Goal: Information Seeking & Learning: Learn about a topic

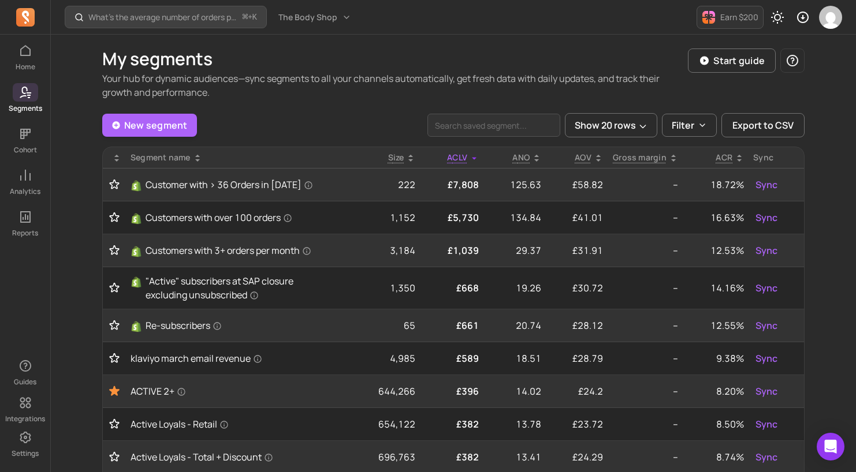
click at [485, 23] on div "What’s the average number of orders per customer? ⌘ + K The Body Shop Earn $200" at bounding box center [453, 17] width 805 height 35
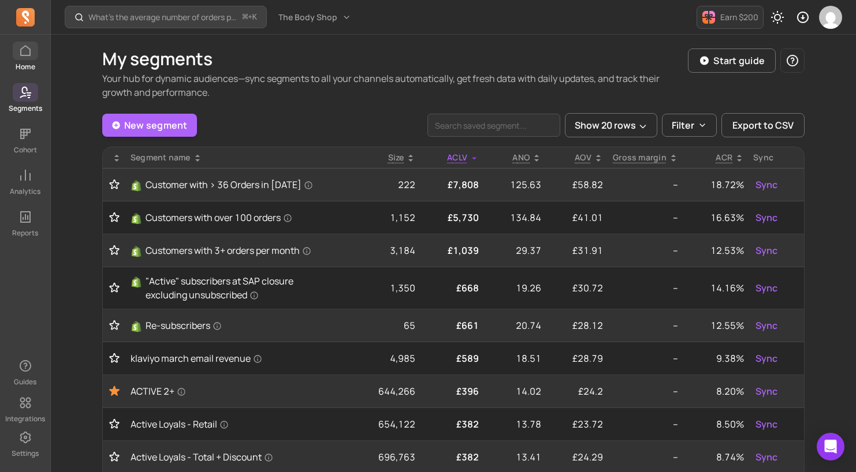
click at [28, 55] on icon at bounding box center [25, 51] width 14 height 14
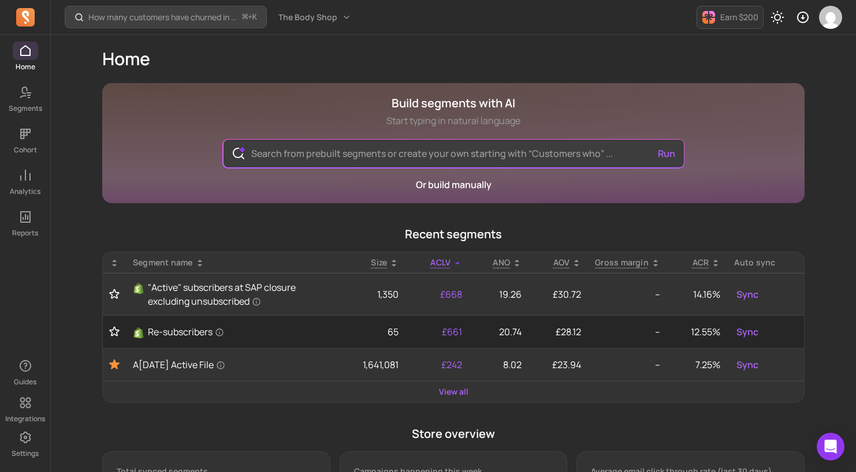
click at [310, 221] on main "Build segments with AI Start typing in natural language Run Or build manually R…" at bounding box center [453, 394] width 702 height 623
click at [238, 223] on main "Build segments with AI Start typing in natural language Run Or build manually R…" at bounding box center [453, 394] width 702 height 623
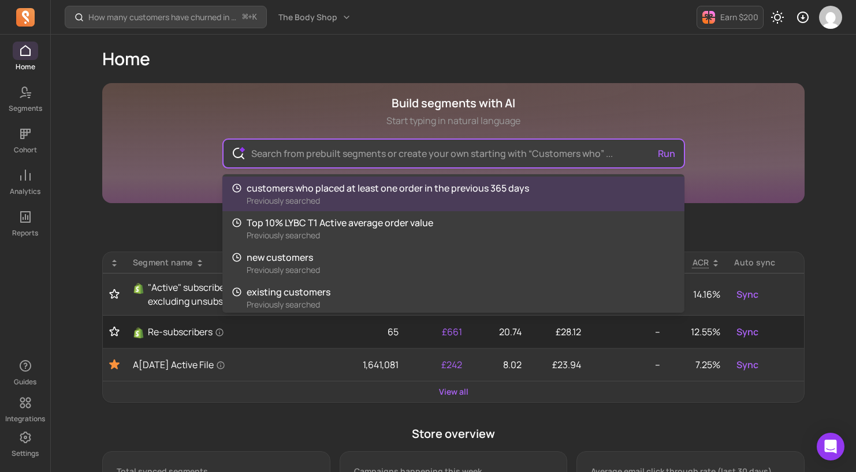
click at [398, 152] on input "text" at bounding box center [453, 154] width 423 height 28
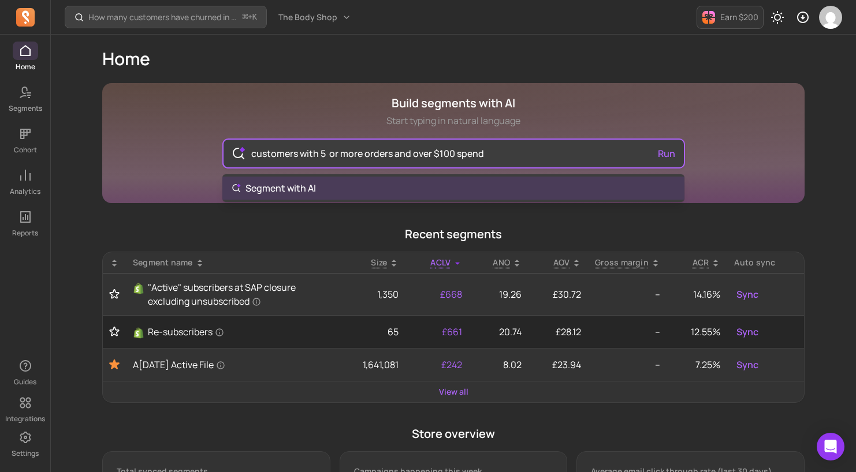
type input "customers with 5 or more orders and over $100 spend"
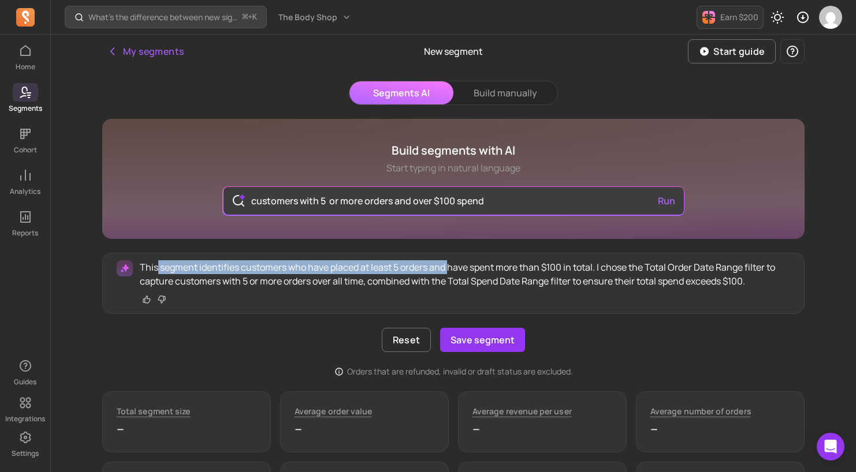
drag, startPoint x: 158, startPoint y: 265, endPoint x: 449, endPoint y: 273, distance: 291.2
click at [449, 273] on p "This segment identifies customers who have placed at least 5 orders and have sp…" at bounding box center [465, 274] width 650 height 28
click at [509, 92] on button "Build manually" at bounding box center [505, 92] width 104 height 23
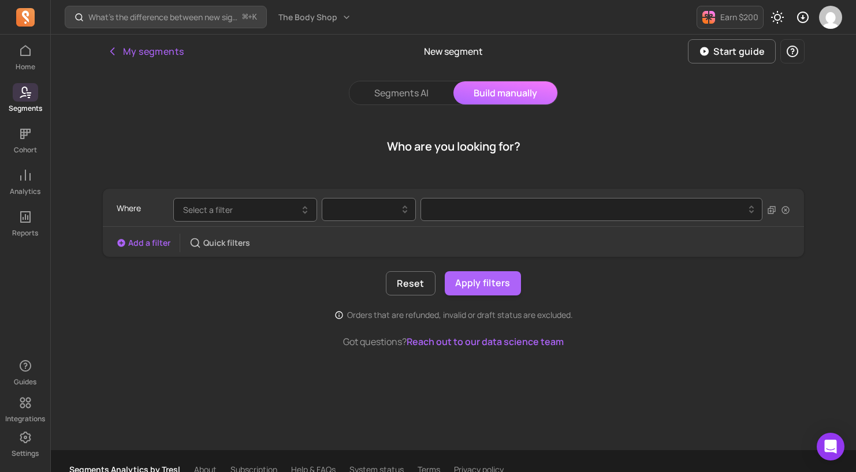
scroll to position [17, 0]
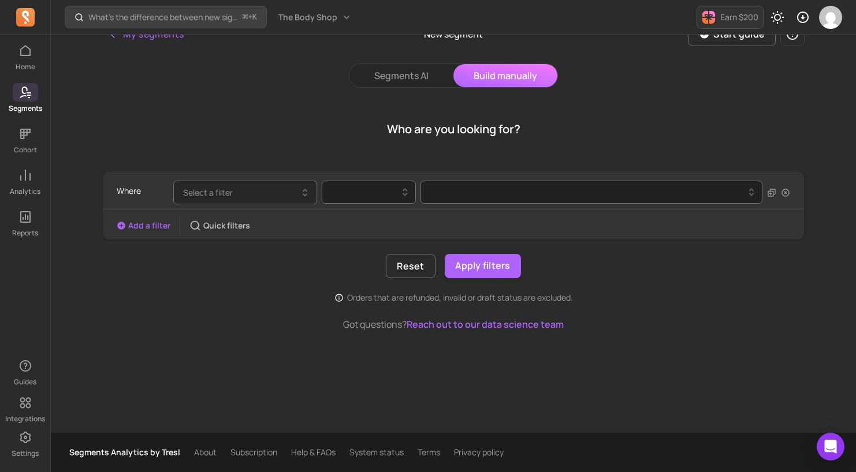
click at [276, 189] on button "Select a filter" at bounding box center [245, 193] width 144 height 24
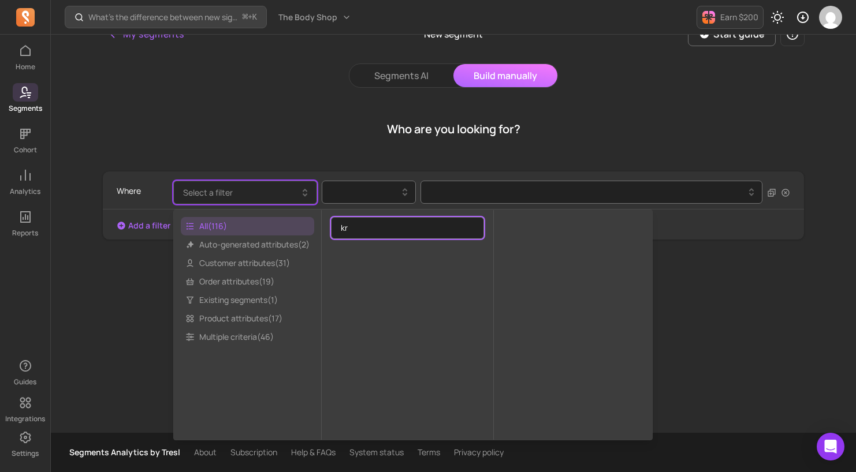
type input "k"
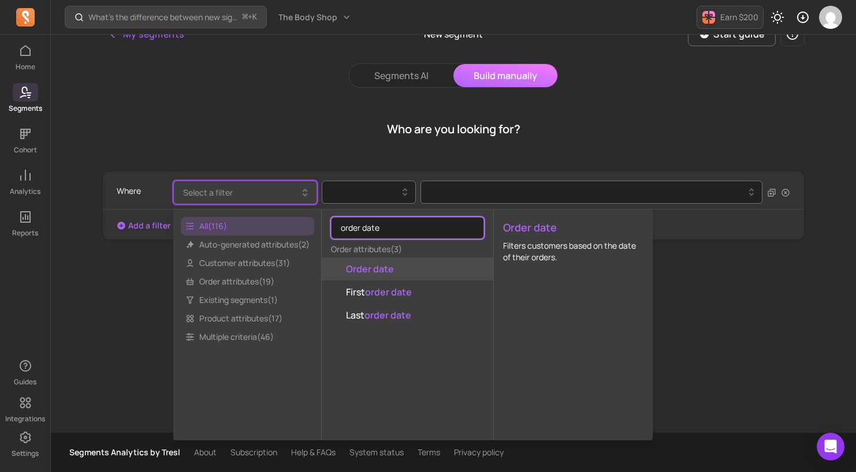
type input "order date"
click at [364, 273] on mark "Order date" at bounding box center [370, 269] width 48 height 13
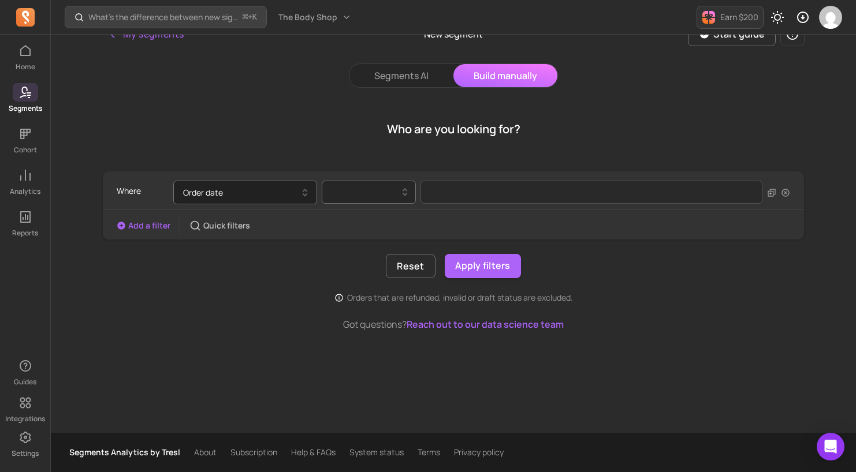
click at [367, 197] on div at bounding box center [364, 192] width 70 height 14
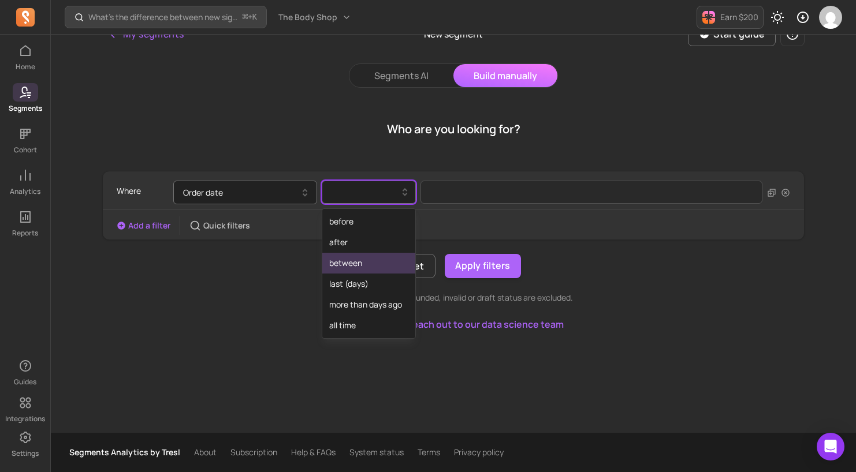
click at [359, 265] on div "between" at bounding box center [368, 263] width 93 height 21
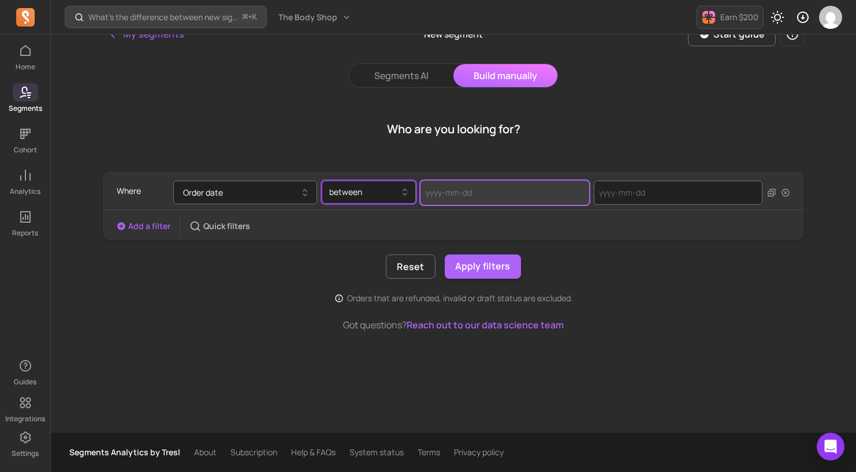
select select "2025"
select select "September"
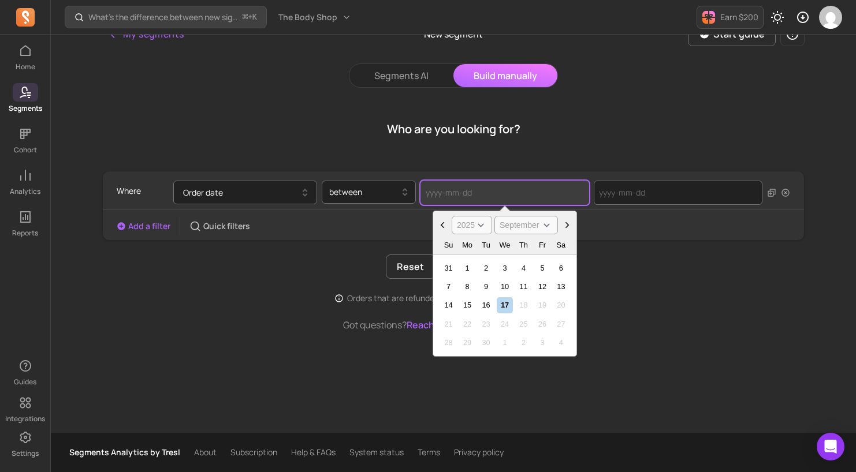
click at [467, 195] on input "text" at bounding box center [504, 193] width 169 height 24
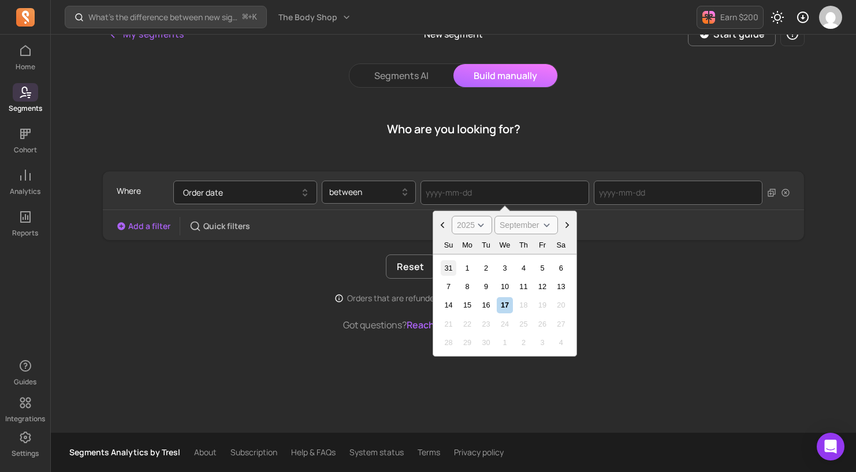
click at [449, 266] on div "31" at bounding box center [449, 268] width 16 height 16
type input "[DATE]"
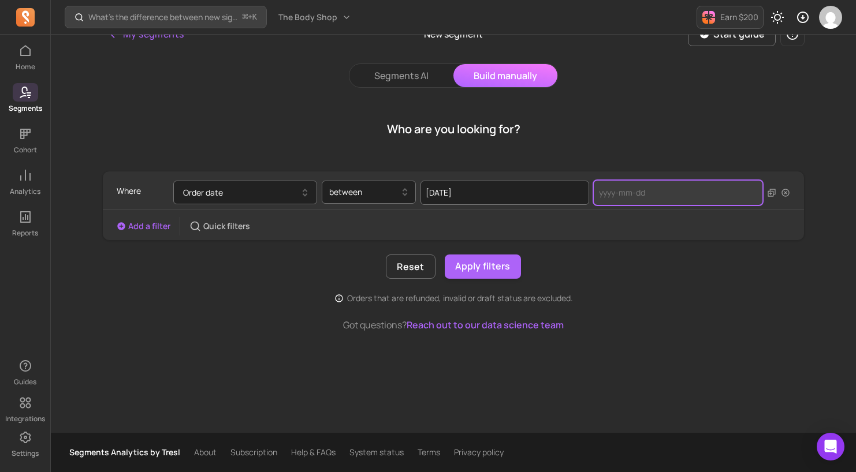
select select "2025"
select select "September"
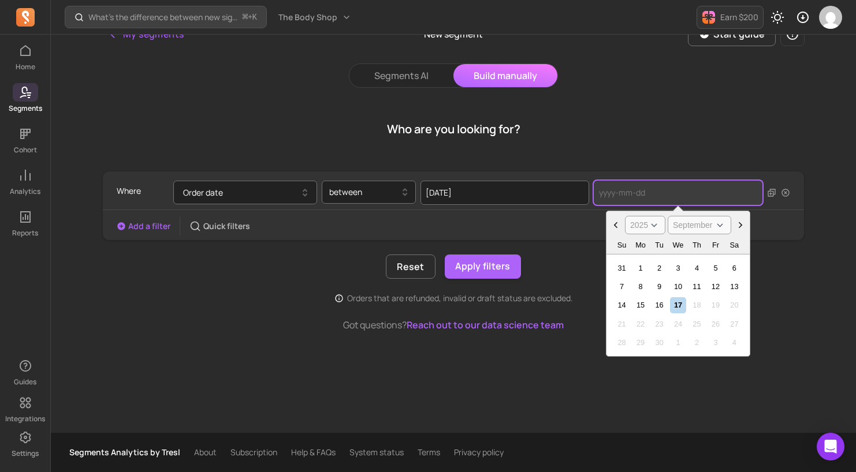
click at [632, 189] on input "text" at bounding box center [678, 193] width 169 height 24
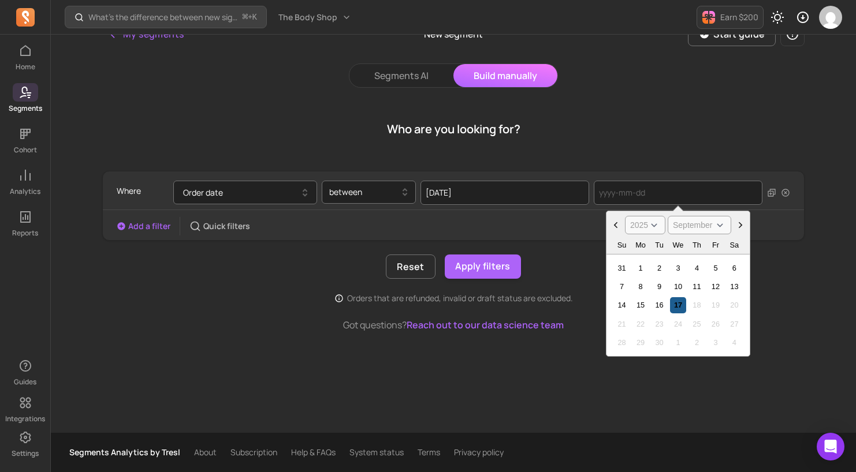
click at [676, 309] on div "17" at bounding box center [678, 305] width 16 height 16
type input "2[DATE]"
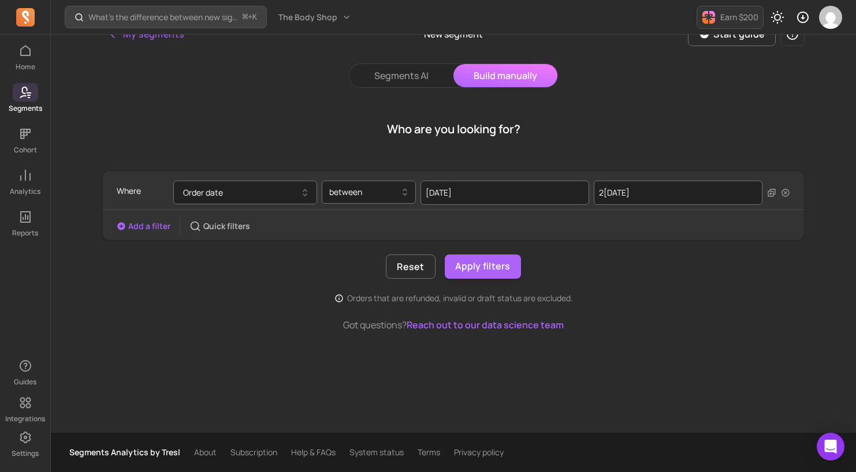
click at [158, 221] on button "Add a filter" at bounding box center [144, 227] width 54 height 12
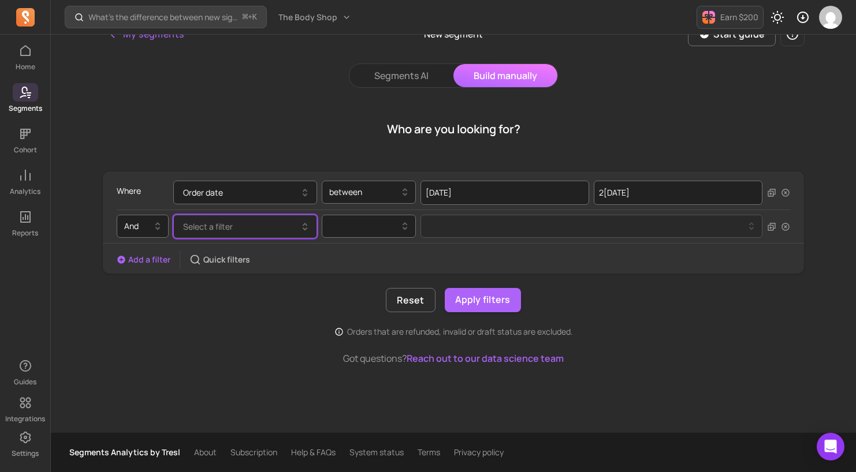
click at [214, 225] on span "Select a filter" at bounding box center [208, 226] width 50 height 11
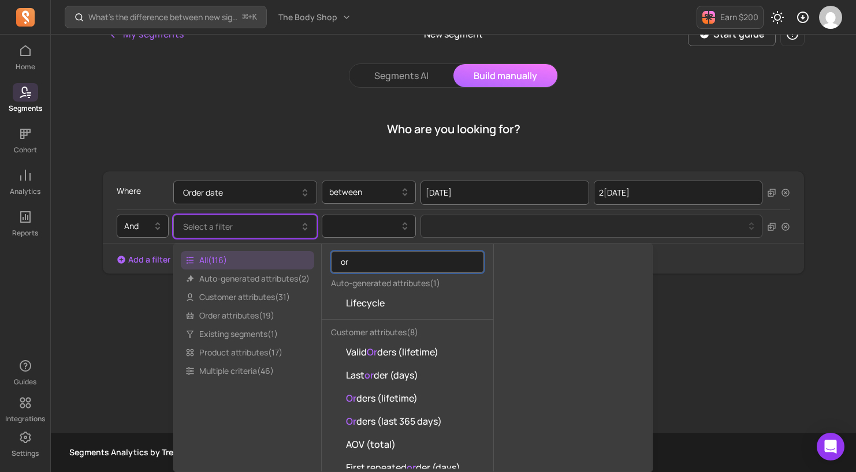
type input "o"
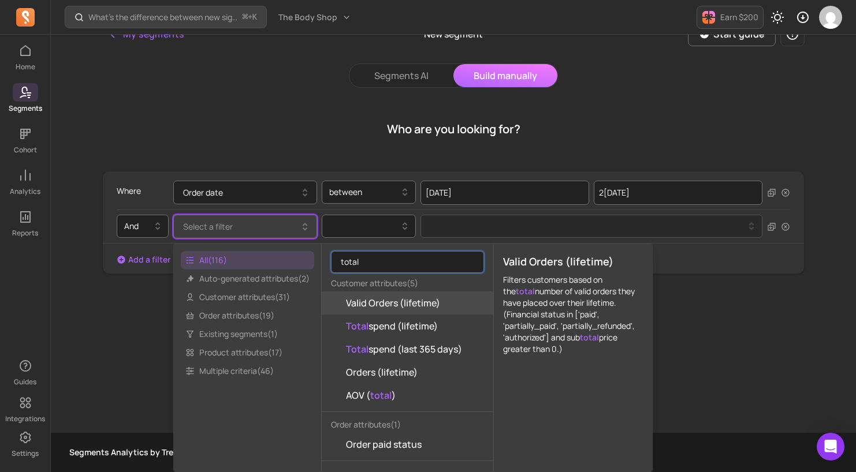
type input "total"
click at [400, 305] on span "Valid Orders (lifetime)" at bounding box center [393, 303] width 94 height 14
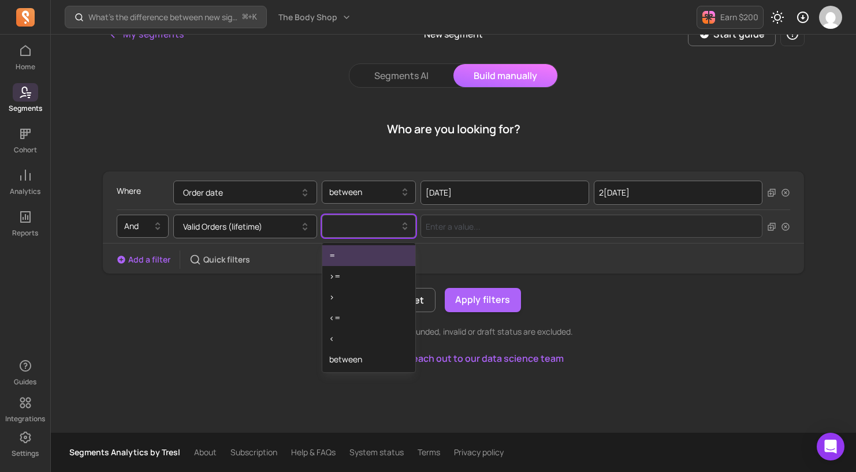
click at [366, 226] on div at bounding box center [364, 226] width 70 height 14
click at [363, 280] on div ">=" at bounding box center [368, 276] width 93 height 21
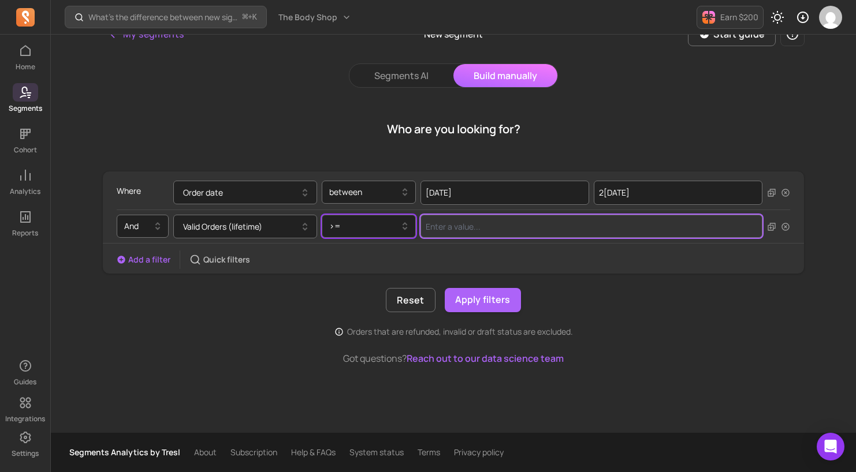
click at [472, 235] on input "Value for filter clause" at bounding box center [591, 226] width 342 height 23
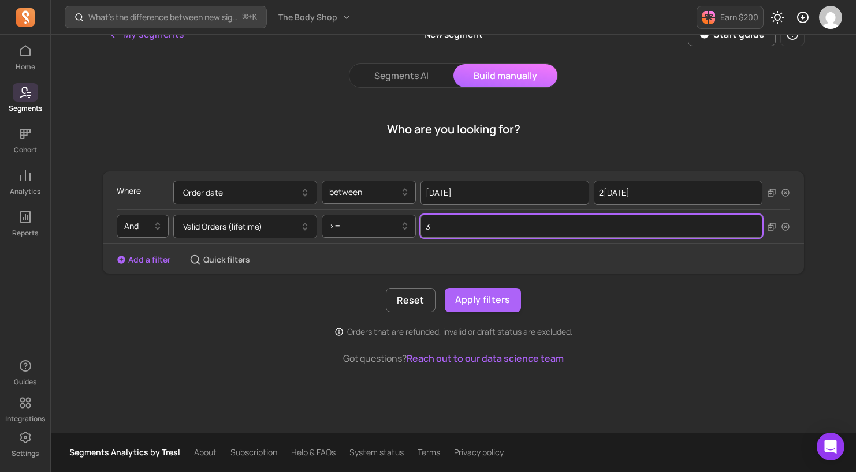
type input "3"
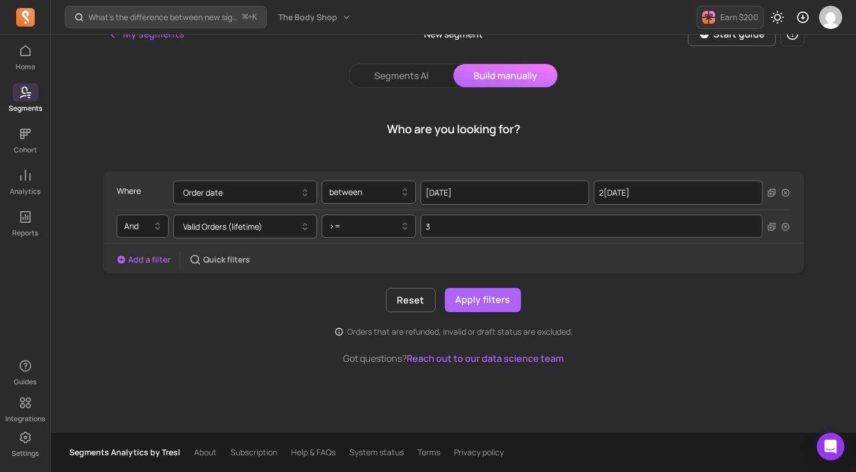
click at [146, 265] on button "Add a filter" at bounding box center [144, 260] width 54 height 12
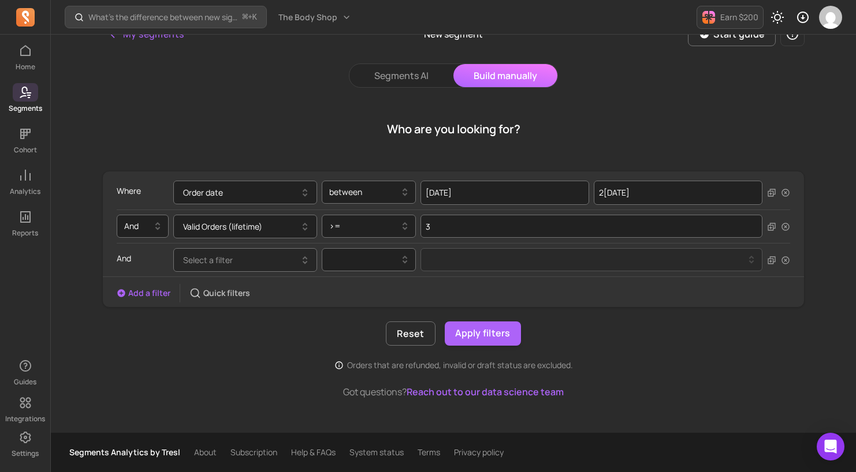
click at [258, 256] on button "Select a filter" at bounding box center [245, 260] width 144 height 24
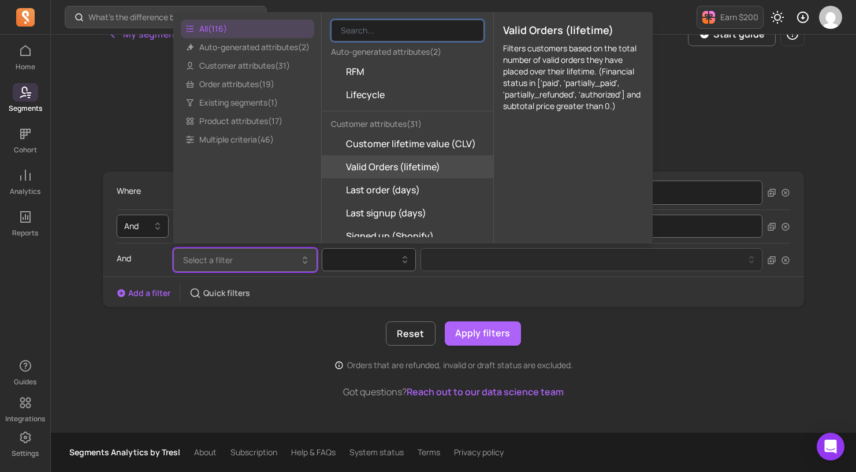
click at [231, 151] on div "All ( 116 ) Auto-generated attributes ( 2 ) Customer attributes ( 31 ) Order at…" at bounding box center [248, 128] width 148 height 230
click at [232, 148] on span "Multiple criteria ( 46 )" at bounding box center [247, 140] width 133 height 18
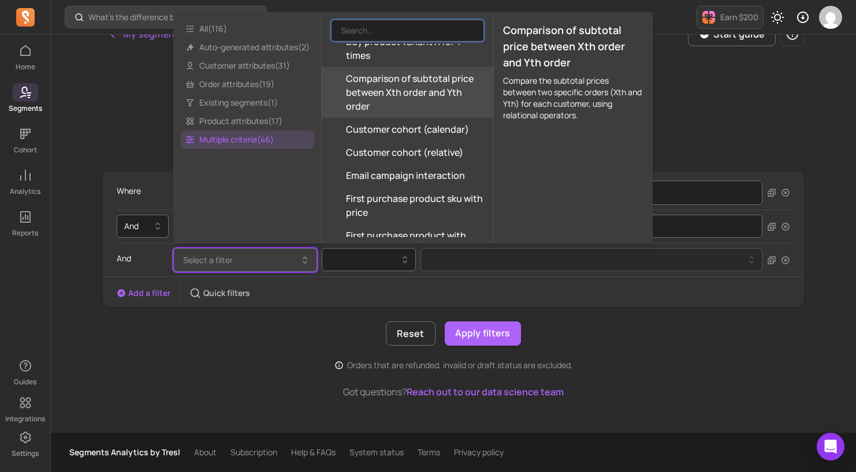
scroll to position [409, 0]
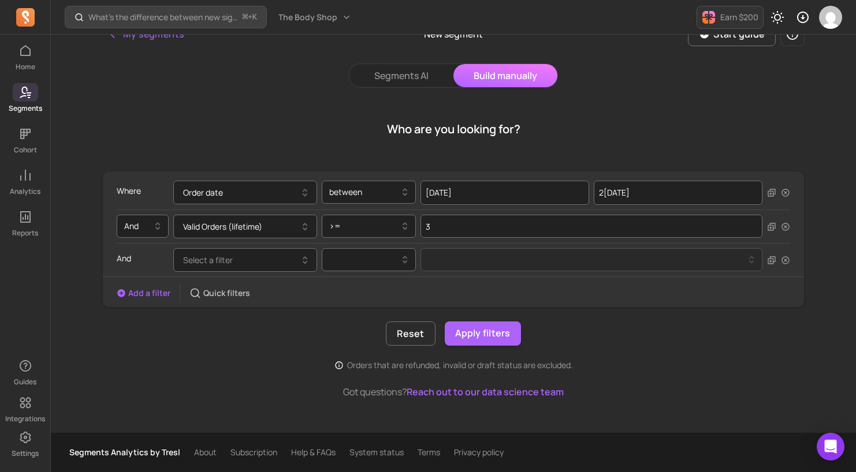
click at [646, 291] on div "Add a filter Quick filters" at bounding box center [453, 293] width 701 height 18
click at [254, 264] on button "Select a filter" at bounding box center [245, 260] width 144 height 24
click at [668, 306] on div "Where Order date between [DATE] [DATE] And Valid Orders (lifetime) >= 3 And Sel…" at bounding box center [453, 239] width 702 height 137
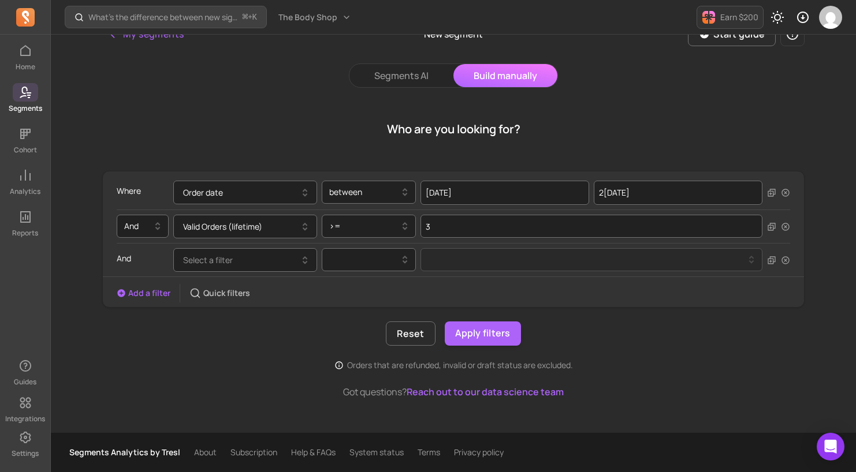
click at [27, 95] on icon at bounding box center [28, 95] width 3 height 1
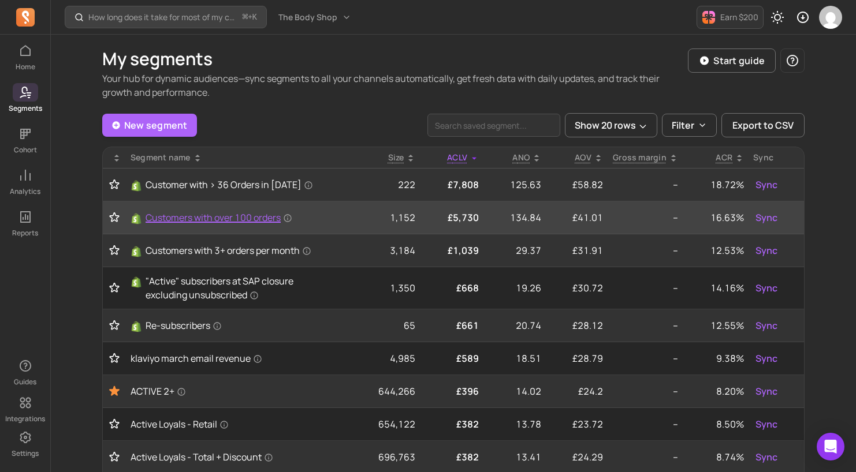
click at [240, 218] on span "Customers with over 100 orders" at bounding box center [219, 218] width 147 height 14
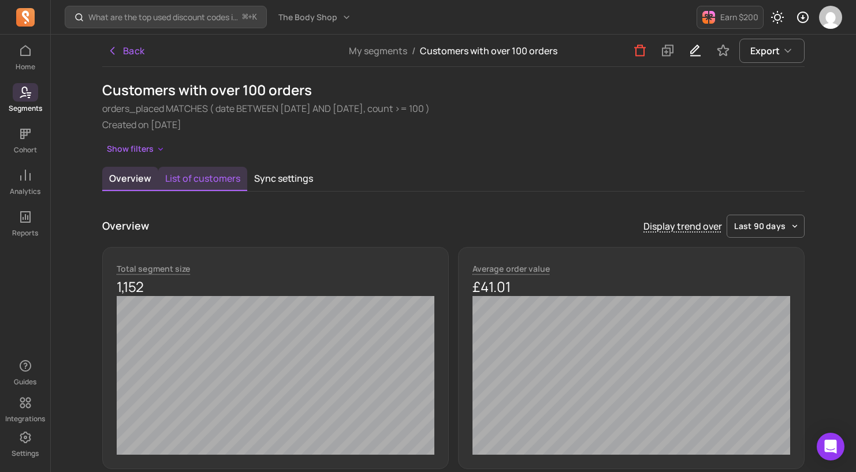
click at [214, 180] on button "List of customers" at bounding box center [202, 179] width 89 height 24
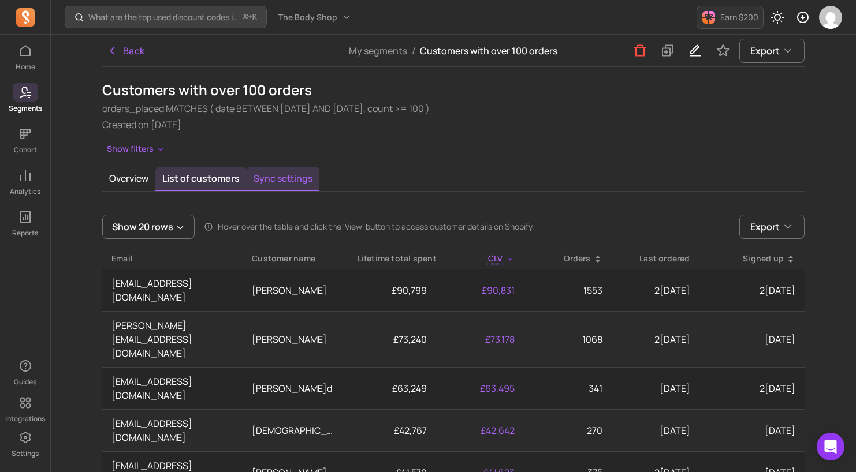
click at [287, 180] on button "Sync settings" at bounding box center [283, 179] width 73 height 24
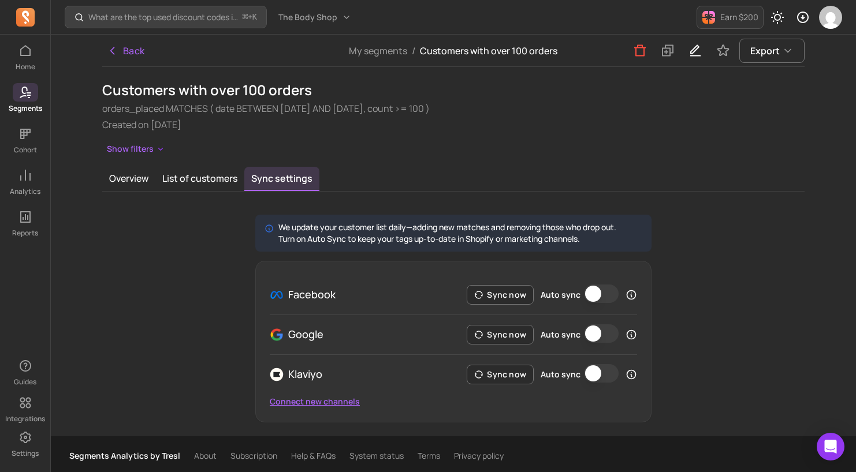
click at [312, 404] on button "Connect new channels" at bounding box center [315, 402] width 90 height 12
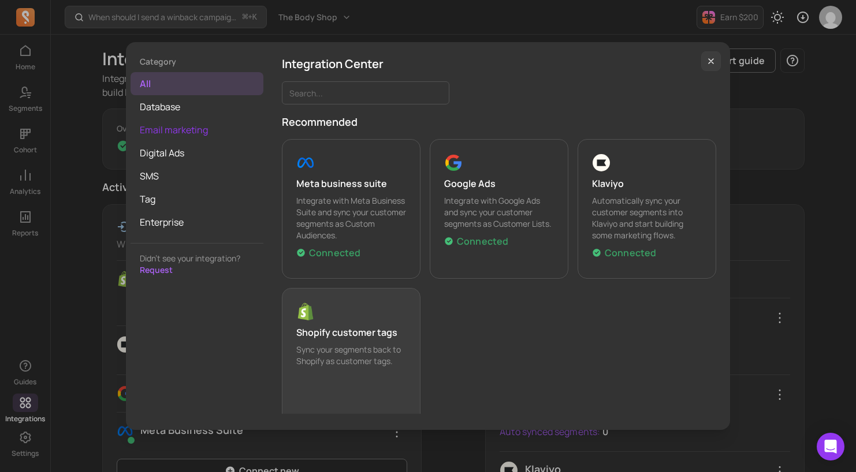
click at [190, 129] on span "Email marketing" at bounding box center [197, 129] width 133 height 23
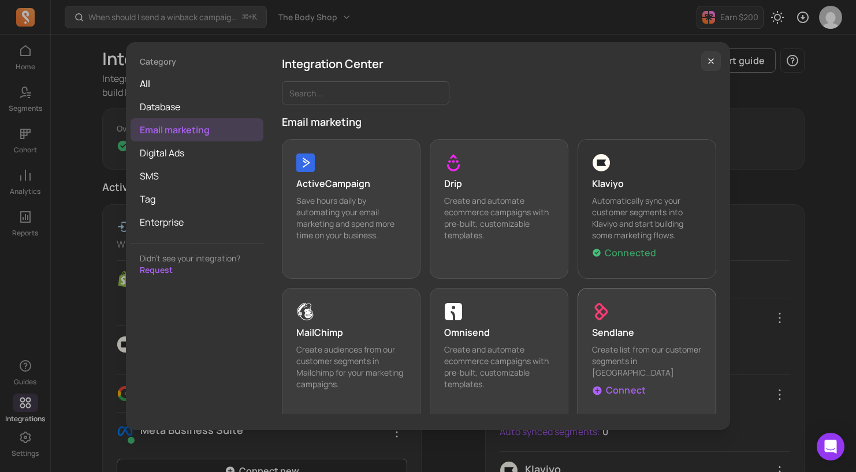
scroll to position [14, 0]
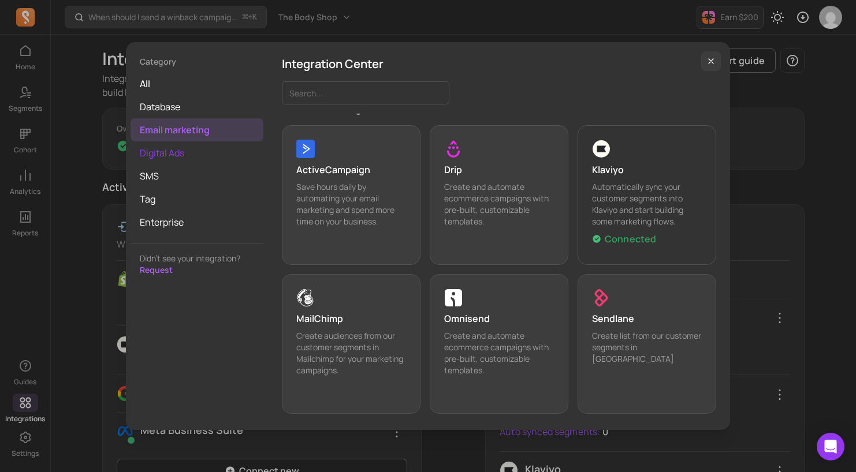
click at [178, 151] on span "Digital Ads" at bounding box center [197, 152] width 133 height 23
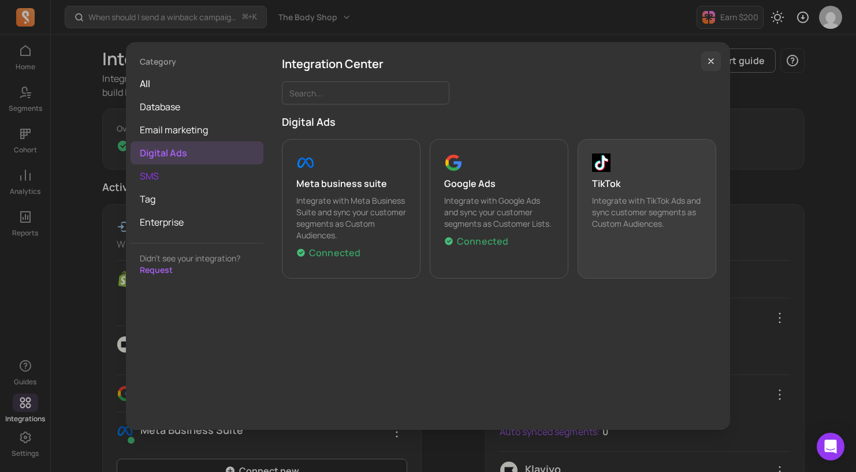
click at [180, 177] on span "SMS" at bounding box center [197, 176] width 133 height 23
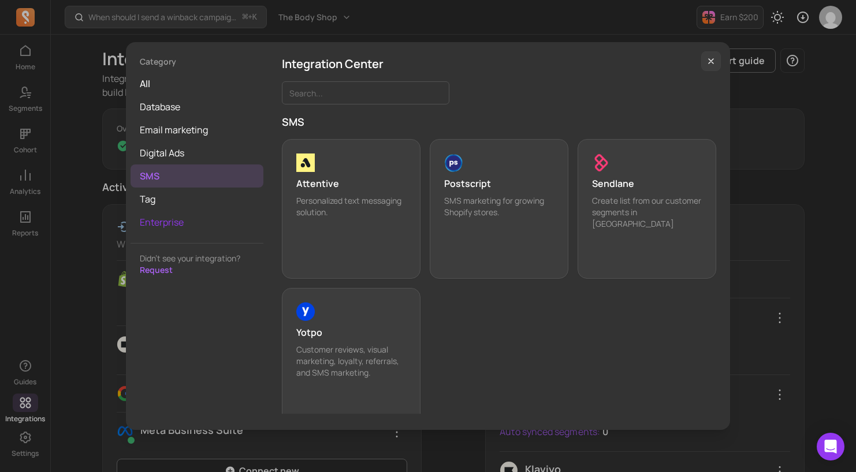
click at [165, 231] on span "Enterprise" at bounding box center [197, 222] width 133 height 23
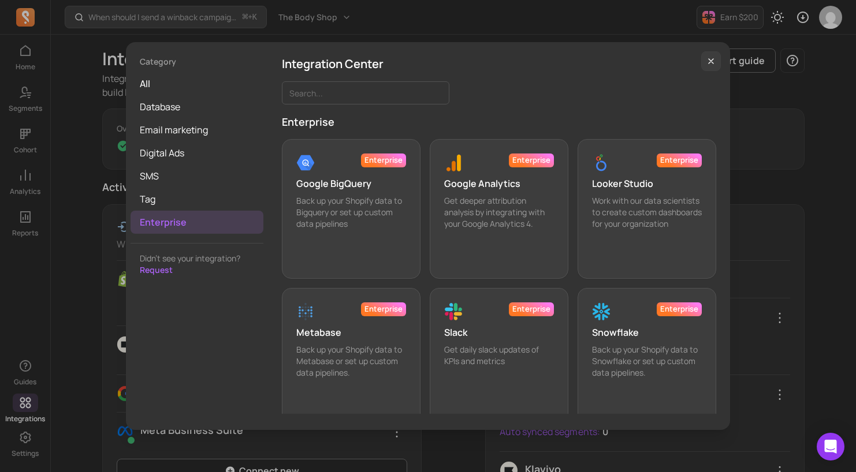
click at [92, 129] on div "Category all Database Email marketing Digital Ads SMS Tag Enterprise Didn’t see…" at bounding box center [427, 236] width 837 height 454
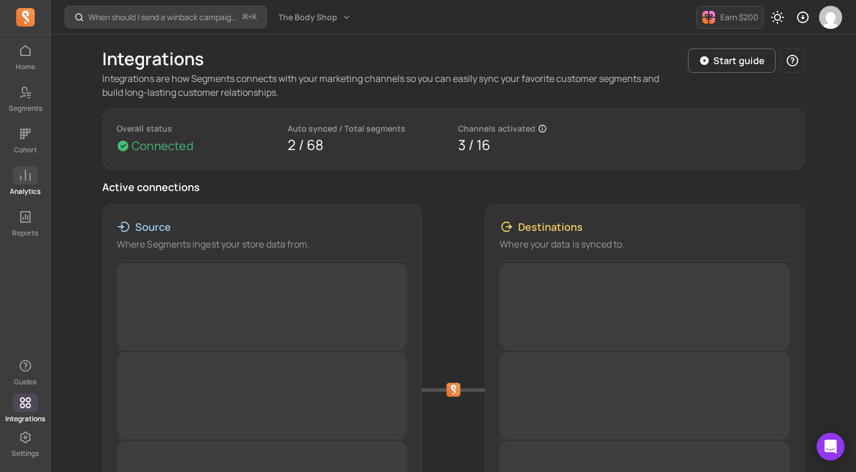
click at [17, 182] on span at bounding box center [25, 175] width 25 height 18
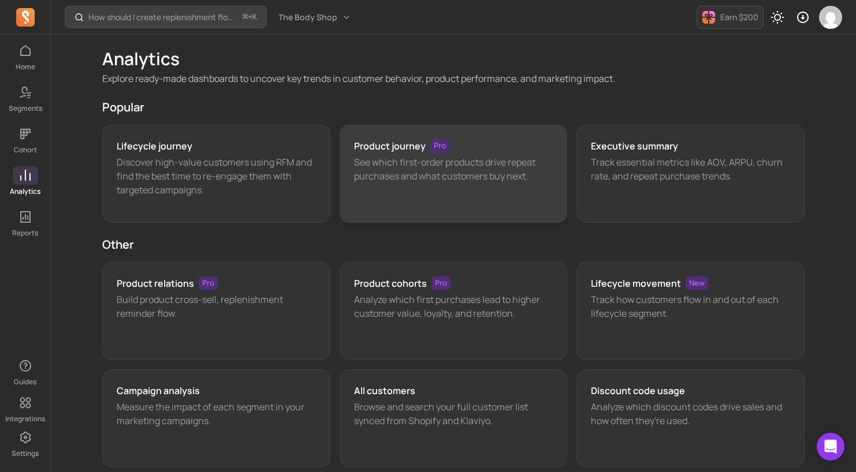
click at [470, 177] on p "See which first-order products drive repeat purchases and what customers buy ne…" at bounding box center [453, 169] width 199 height 28
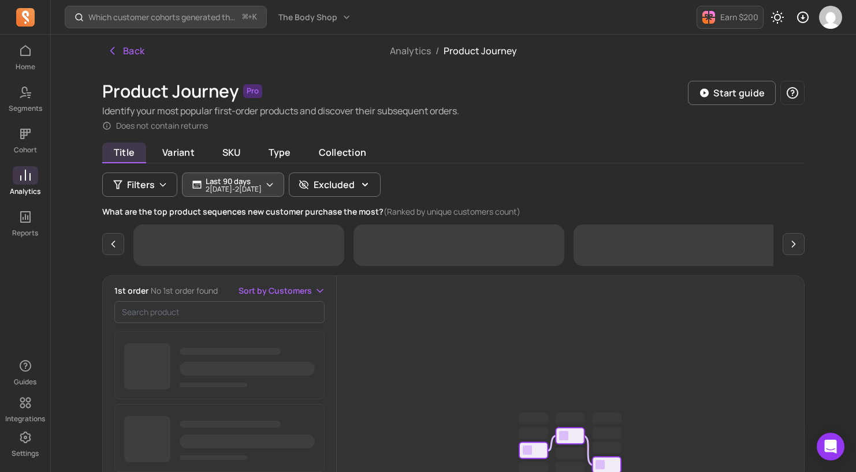
click at [251, 181] on p "Last 90 days" at bounding box center [234, 181] width 56 height 9
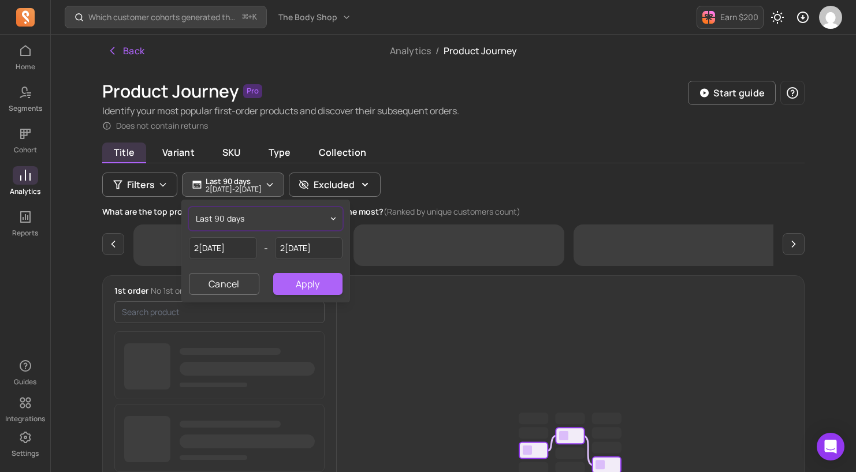
click at [253, 221] on button "last 90 days" at bounding box center [266, 218] width 154 height 23
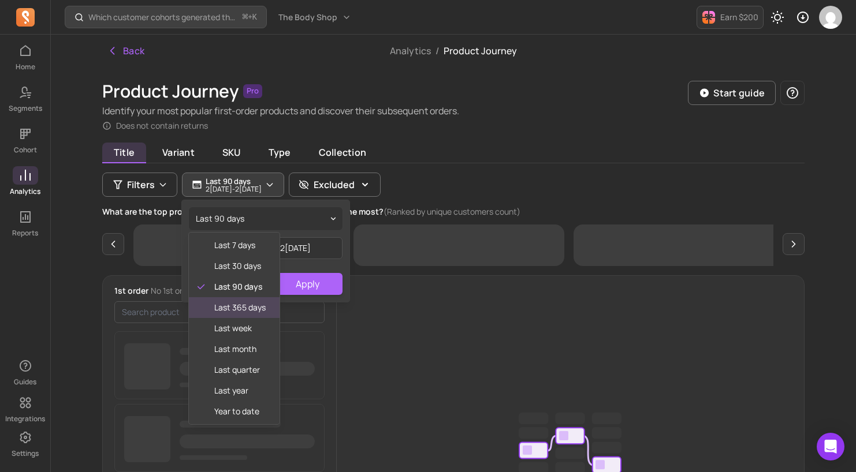
click at [232, 308] on span "last 365 days" at bounding box center [239, 308] width 51 height 12
type input "2[DATE]"
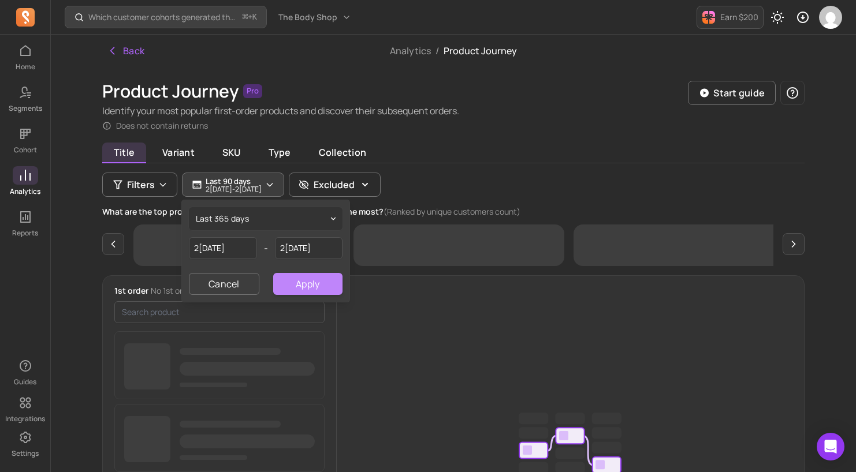
click at [300, 284] on button "Apply" at bounding box center [307, 284] width 69 height 22
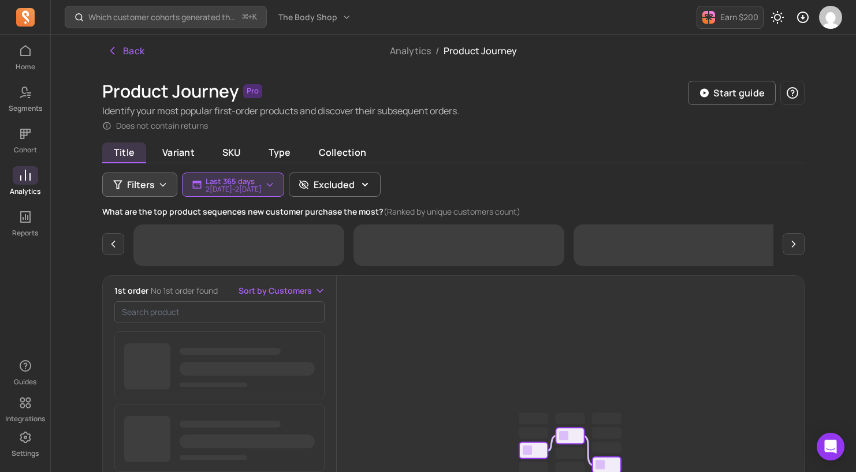
click at [158, 183] on icon "button" at bounding box center [162, 184] width 9 height 9
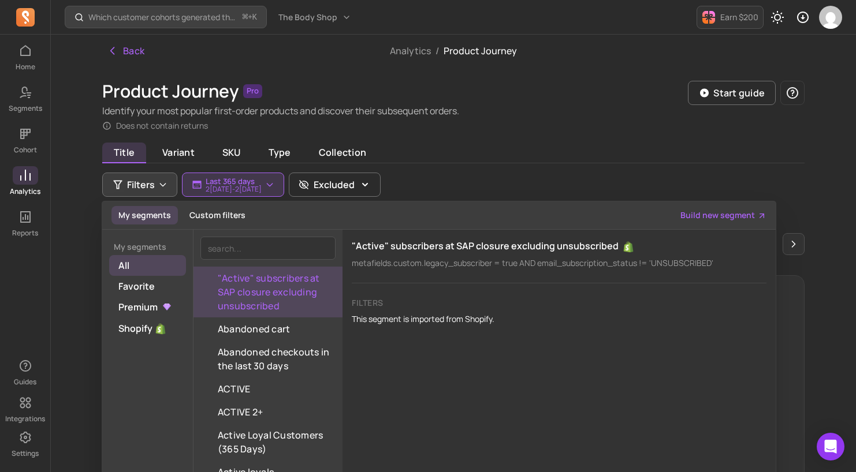
click at [550, 92] on div "Product Journey Pro Identify your most popular first-order products and discove…" at bounding box center [453, 106] width 702 height 51
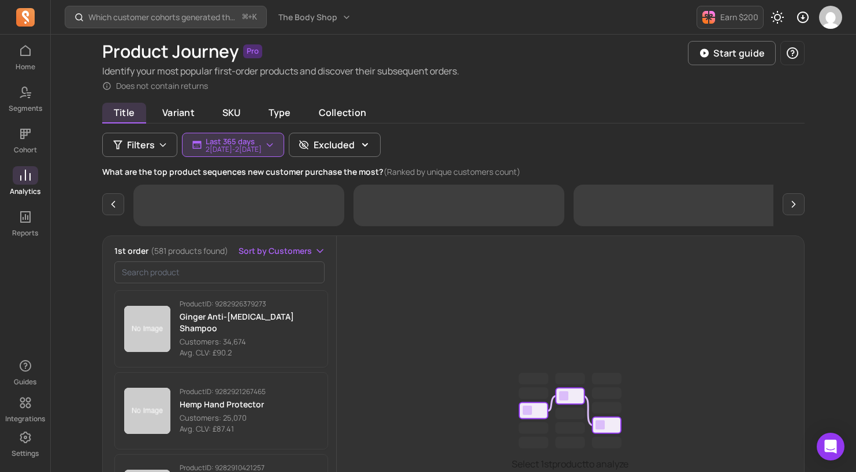
scroll to position [45, 0]
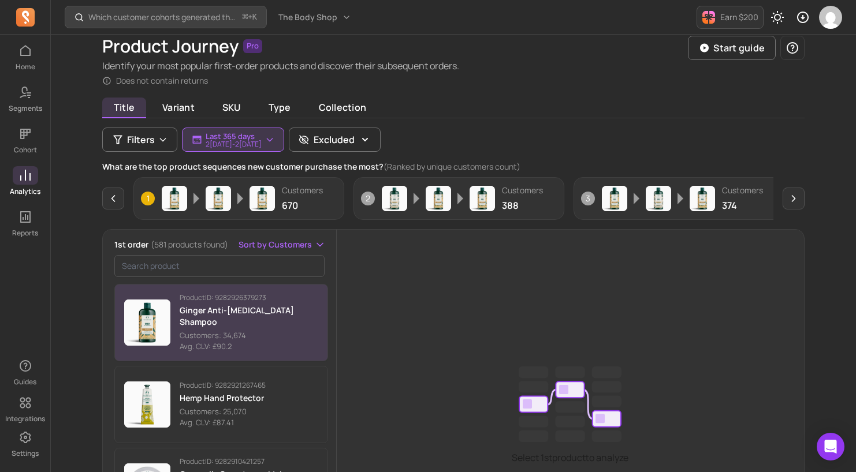
click at [269, 342] on p "Avg. CLV: £90.2" at bounding box center [249, 347] width 139 height 12
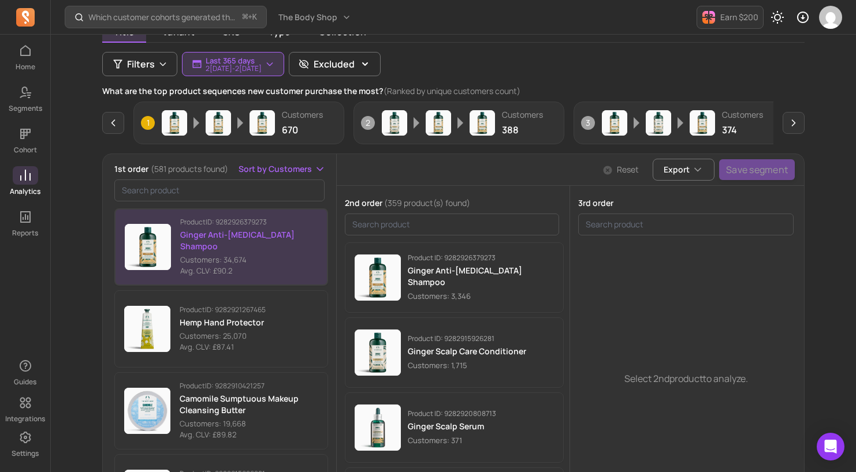
scroll to position [152, 0]
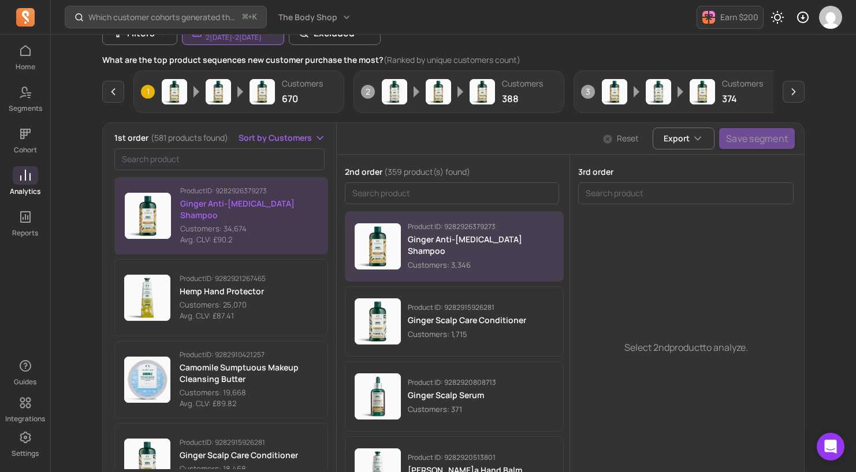
click at [538, 262] on div "Product ID: 9282926379273 Ginger Anti-[MEDICAL_DATA] Shampoo Customers: 3,346" at bounding box center [481, 246] width 147 height 49
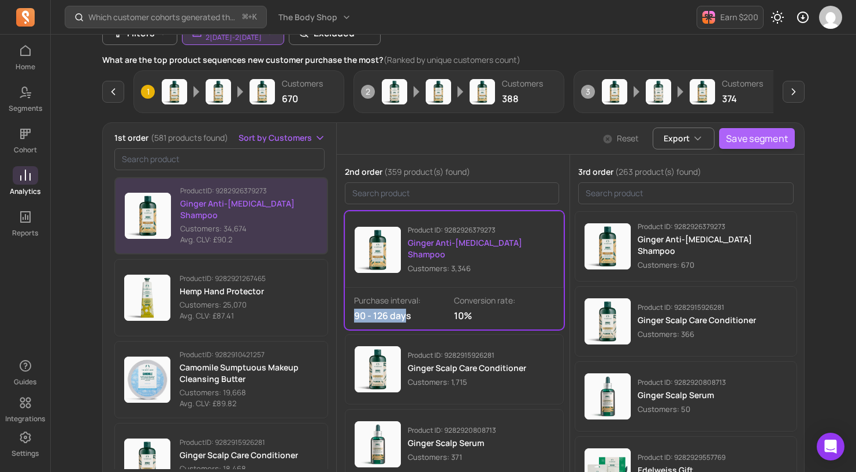
drag, startPoint x: 353, startPoint y: 314, endPoint x: 407, endPoint y: 314, distance: 53.1
click at [407, 314] on p "90 - 126 days" at bounding box center [404, 316] width 100 height 14
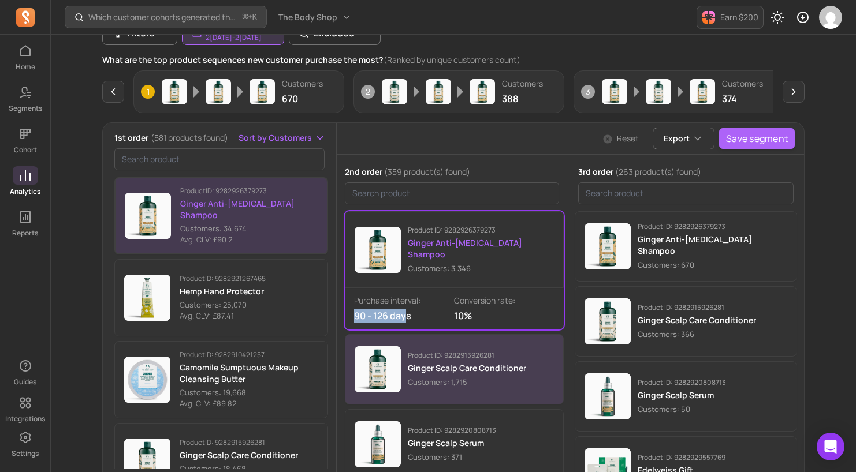
click at [457, 383] on p "Customers: 1,715" at bounding box center [467, 383] width 118 height 12
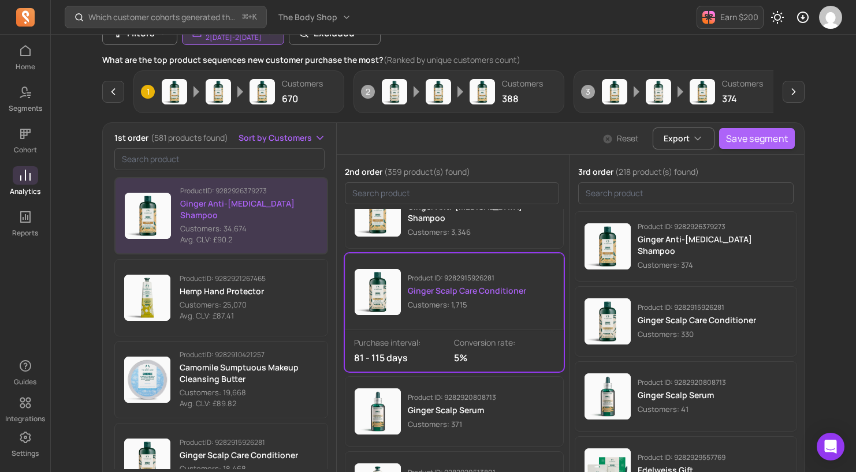
scroll to position [39, 0]
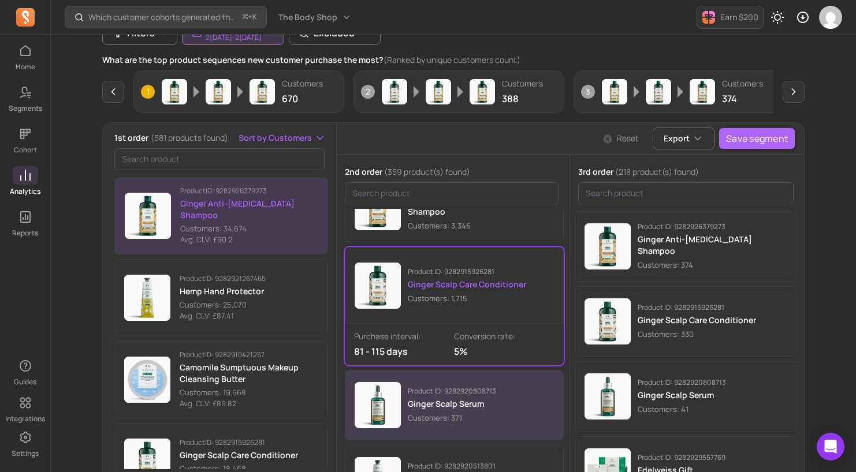
click at [456, 408] on p "Ginger Scalp Serum" at bounding box center [452, 405] width 88 height 12
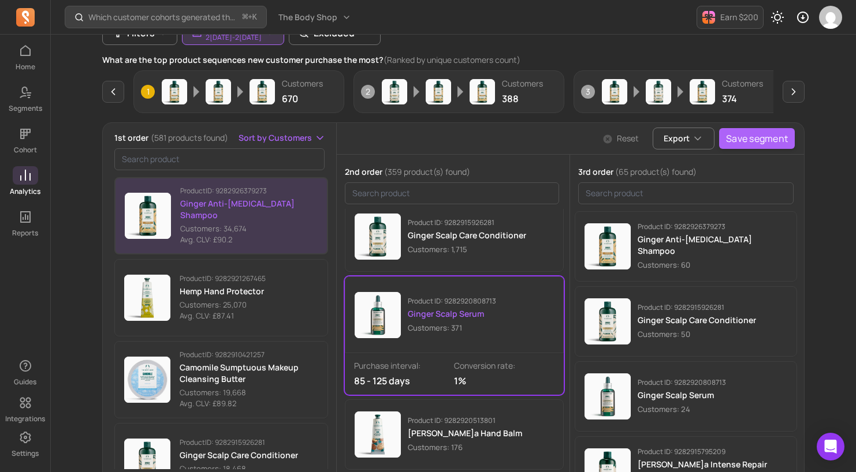
scroll to position [87, 0]
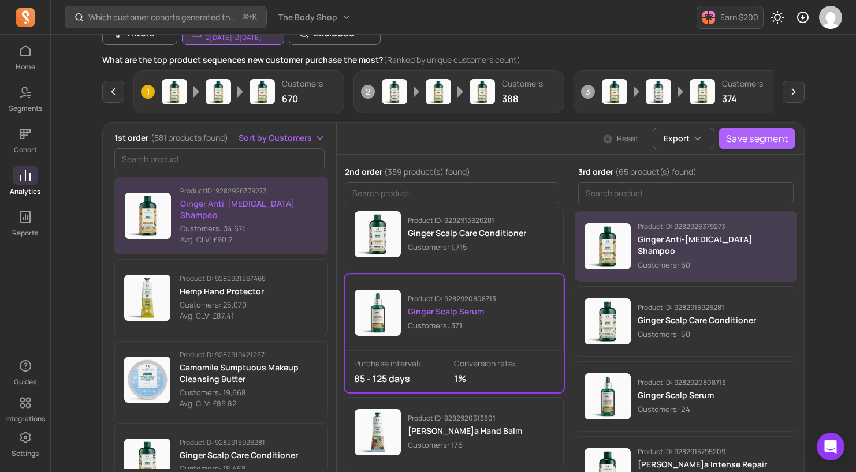
click at [762, 260] on div "Product ID: 9282926379273 Ginger Anti-[MEDICAL_DATA] Shampoo Customers: 60" at bounding box center [713, 246] width 150 height 49
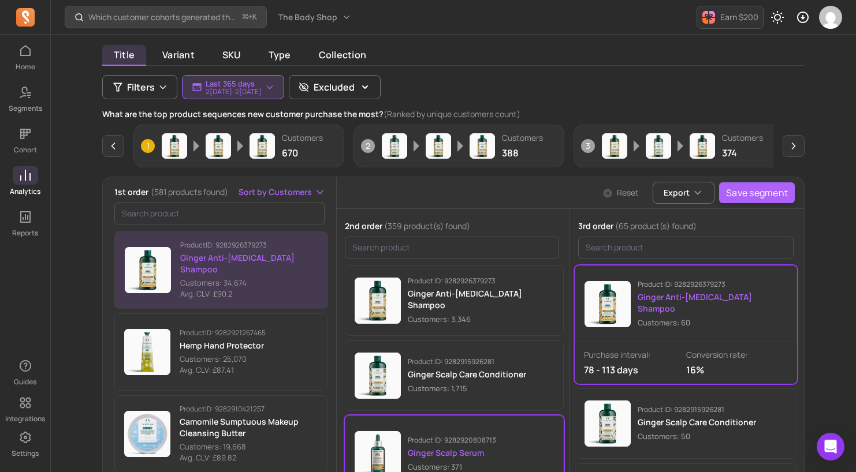
scroll to position [95, 0]
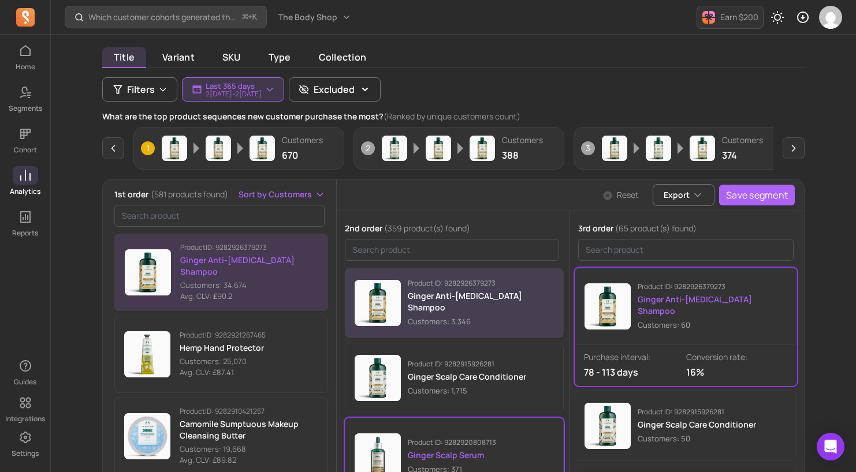
click at [505, 330] on button "Product ID: 9282926379273 Ginger Anti-[MEDICAL_DATA] Shampoo Customers: 3,346" at bounding box center [454, 303] width 219 height 70
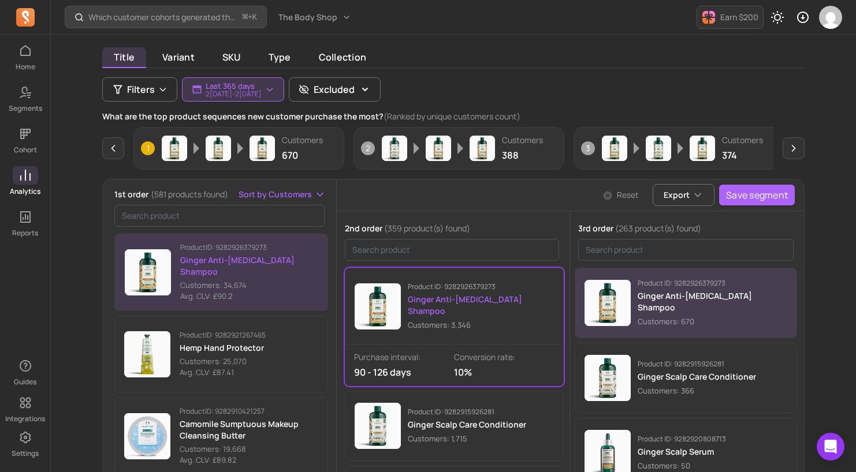
click at [755, 325] on div "Product ID: 9282926379273 Ginger Anti-[MEDICAL_DATA] Shampoo Customers: 670" at bounding box center [685, 303] width 203 height 49
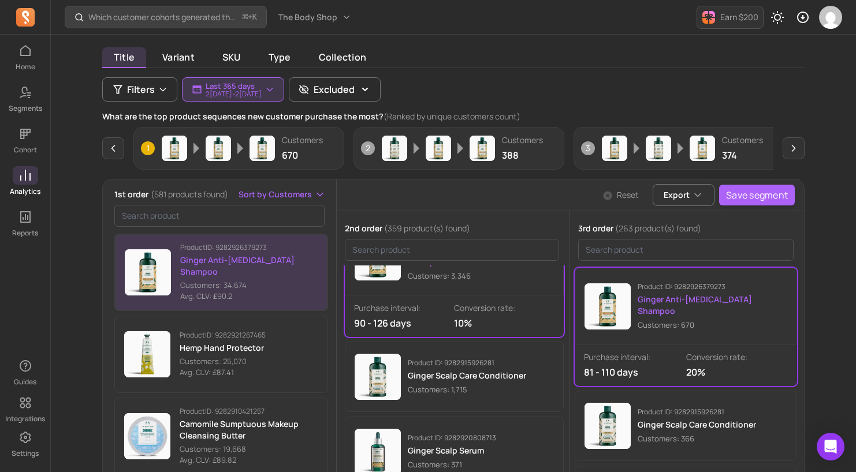
scroll to position [50, 0]
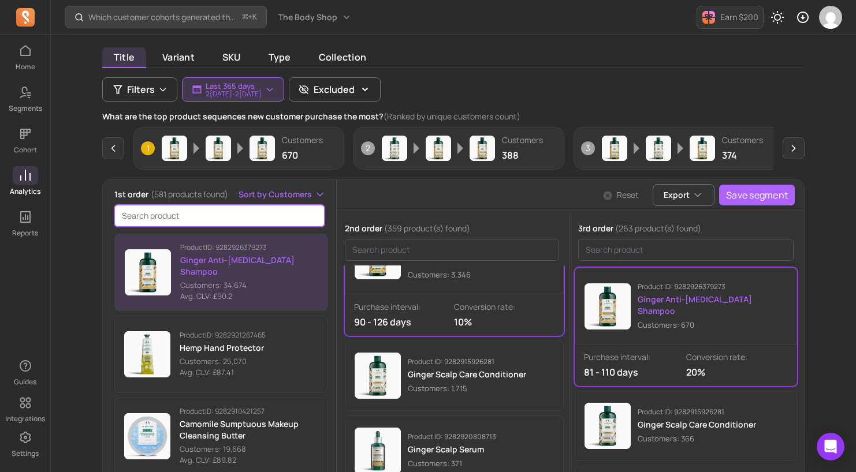
click at [212, 217] on input "search product" at bounding box center [219, 216] width 210 height 22
click at [371, 92] on icon "button" at bounding box center [365, 90] width 12 height 12
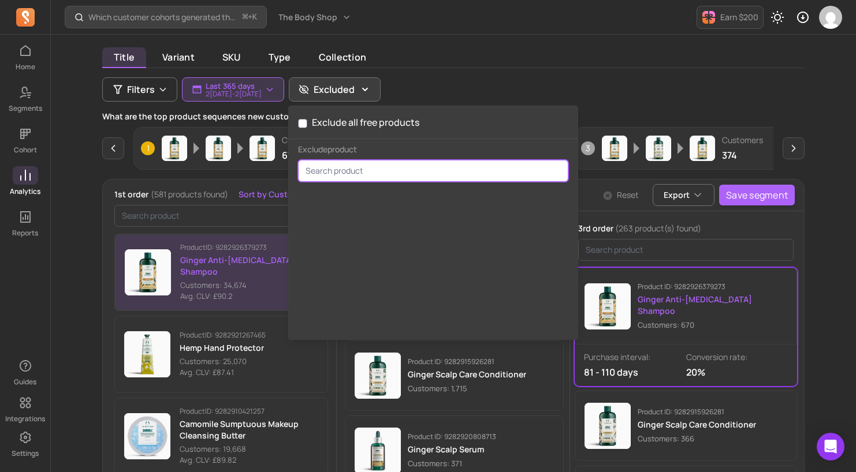
click at [407, 177] on input "search" at bounding box center [433, 171] width 270 height 22
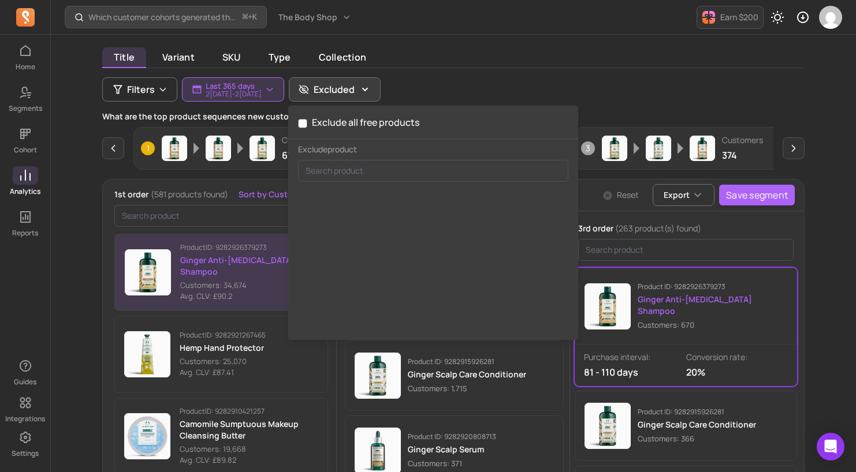
click at [491, 81] on div "Title Variant SKU Type Collection Filters Last 365 days [DATE] - [DATE] Exclude…" at bounding box center [453, 325] width 702 height 551
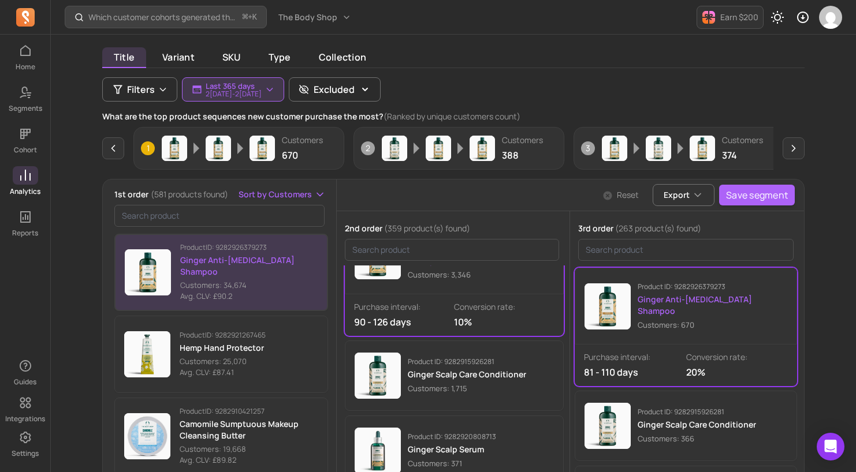
scroll to position [0, 0]
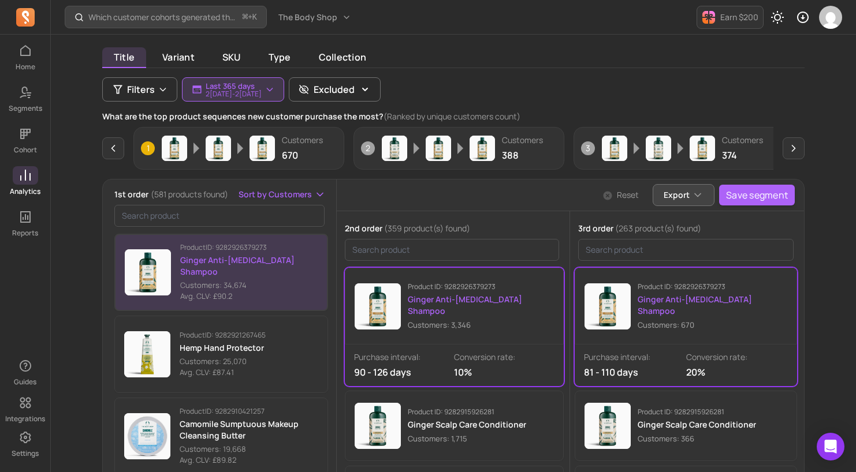
click at [694, 187] on button "Export" at bounding box center [684, 195] width 62 height 22
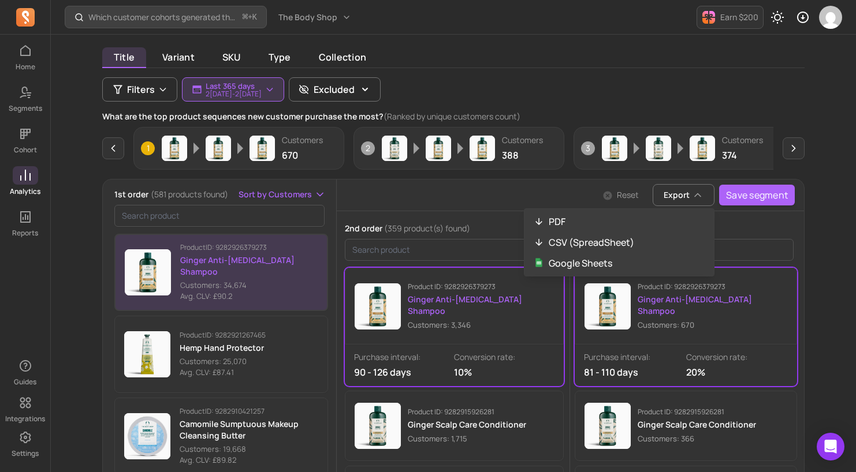
click at [470, 190] on div "Reset Export PDF CSV (SpreadSheet) Google Sheets Save segment" at bounding box center [570, 195] width 467 height 31
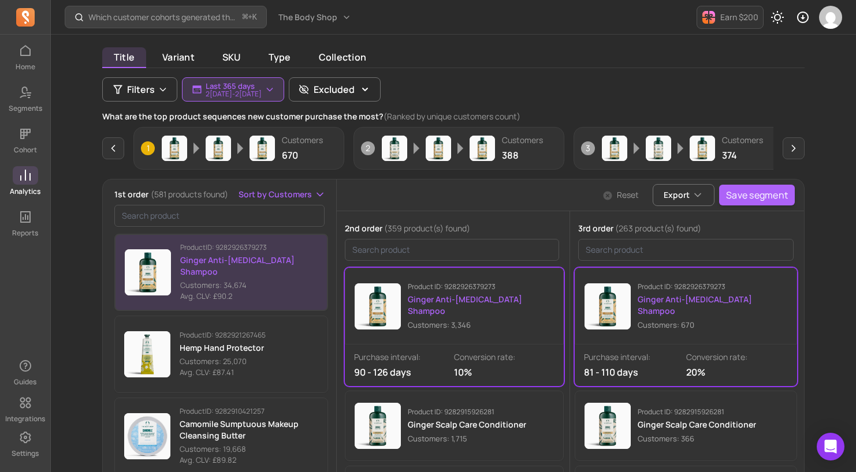
click at [24, 176] on icon at bounding box center [25, 176] width 14 height 14
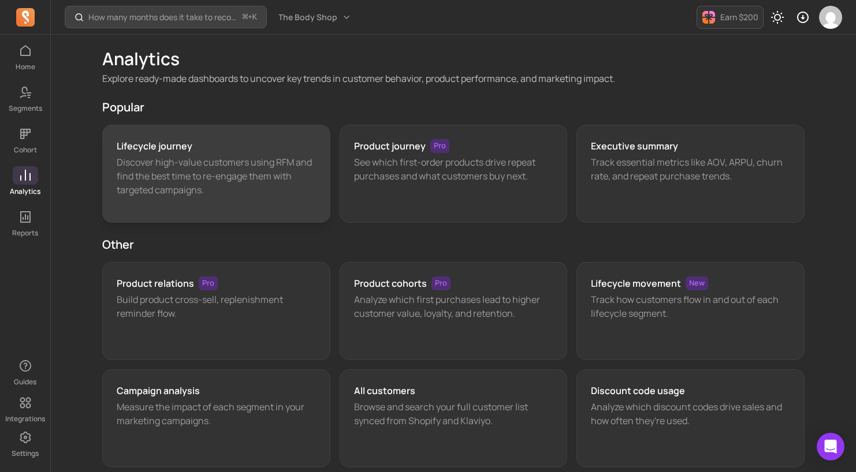
click at [262, 195] on p "Discover high-value customers using RFM and find the best time to re-engage the…" at bounding box center [216, 176] width 199 height 42
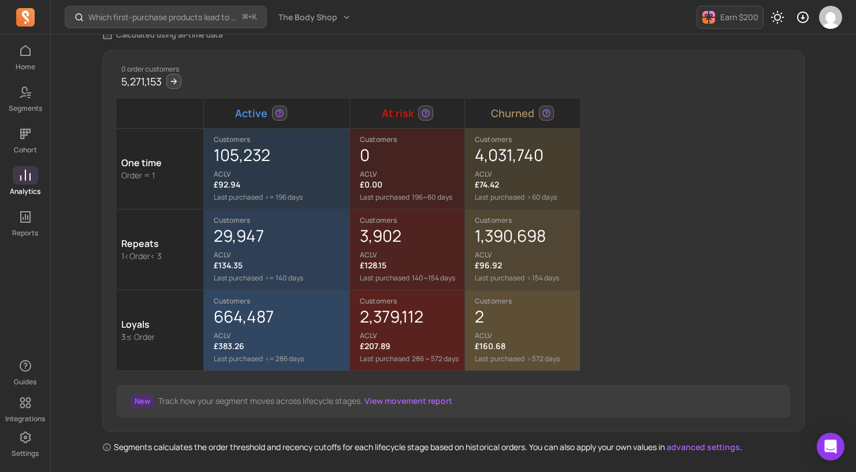
scroll to position [132, 0]
click at [532, 249] on div "1,390,698 ACLV" at bounding box center [527, 242] width 105 height 35
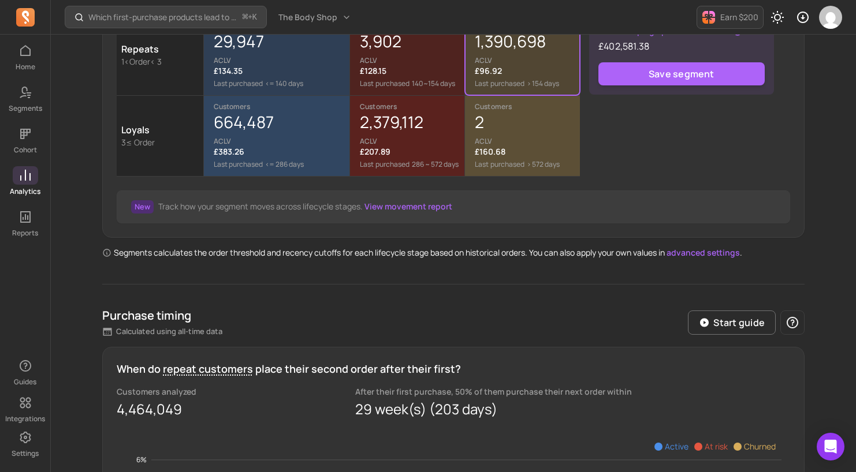
scroll to position [0, 0]
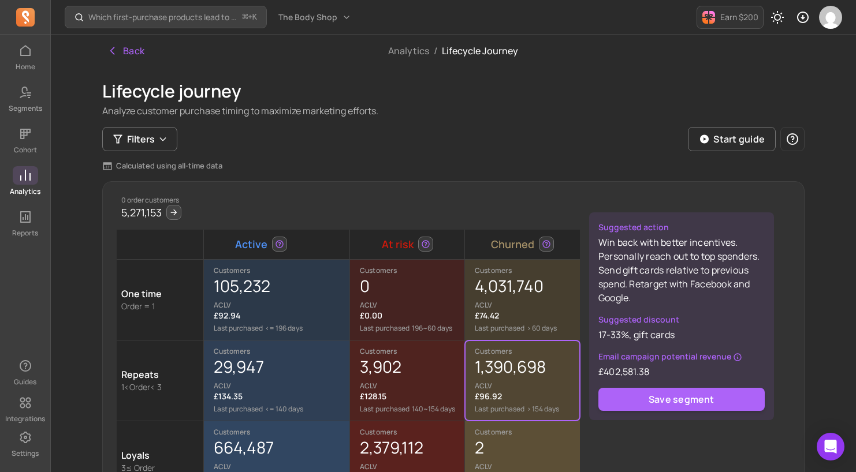
click at [28, 169] on icon at bounding box center [25, 176] width 14 height 14
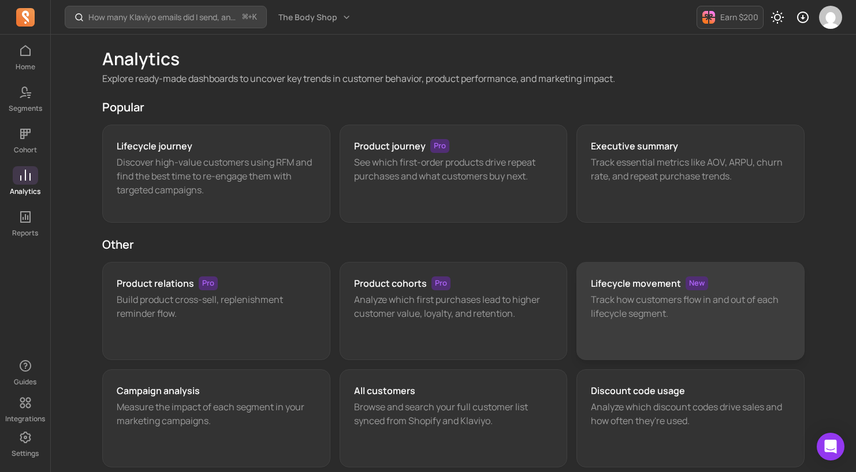
click at [638, 339] on div "Lifecycle movement New Track how customers flow in and out of each lifecycle se…" at bounding box center [690, 311] width 228 height 98
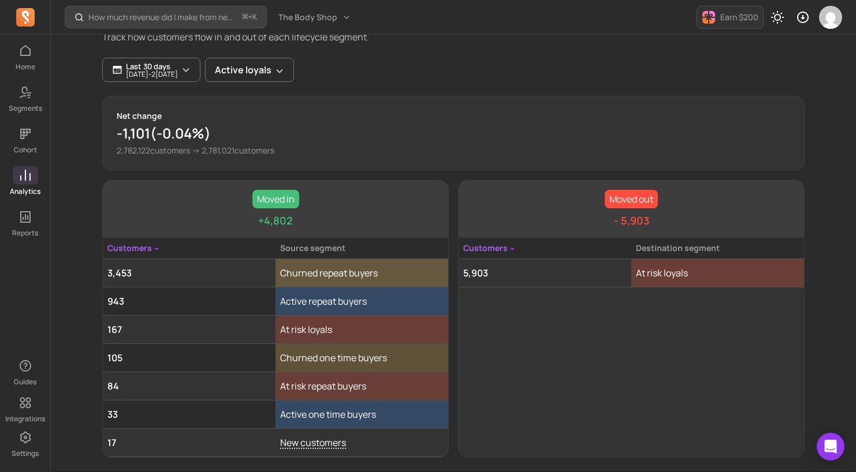
scroll to position [113, 0]
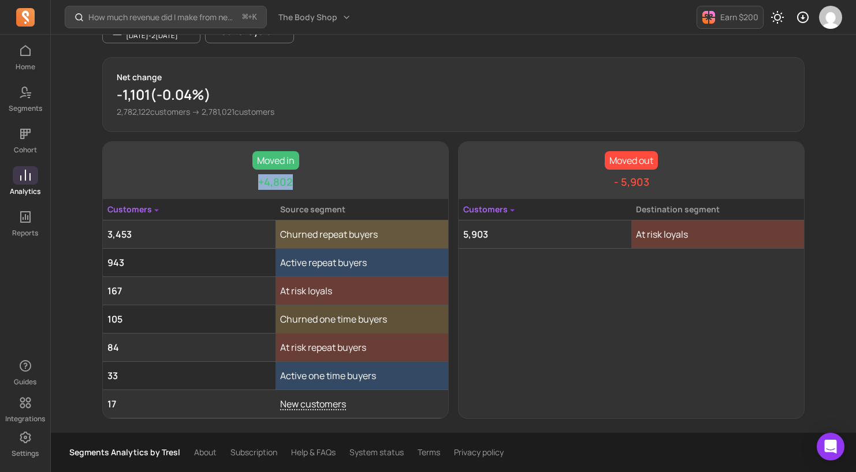
drag, startPoint x: 260, startPoint y: 185, endPoint x: 301, endPoint y: 188, distance: 41.7
click at [301, 188] on div "Moved in +4,802" at bounding box center [275, 170] width 345 height 57
drag, startPoint x: 605, startPoint y: 181, endPoint x: 645, endPoint y: 182, distance: 39.9
click at [645, 182] on div "Moved out - 5,903" at bounding box center [631, 170] width 345 height 57
drag, startPoint x: 121, startPoint y: 239, endPoint x: 154, endPoint y: 239, distance: 32.9
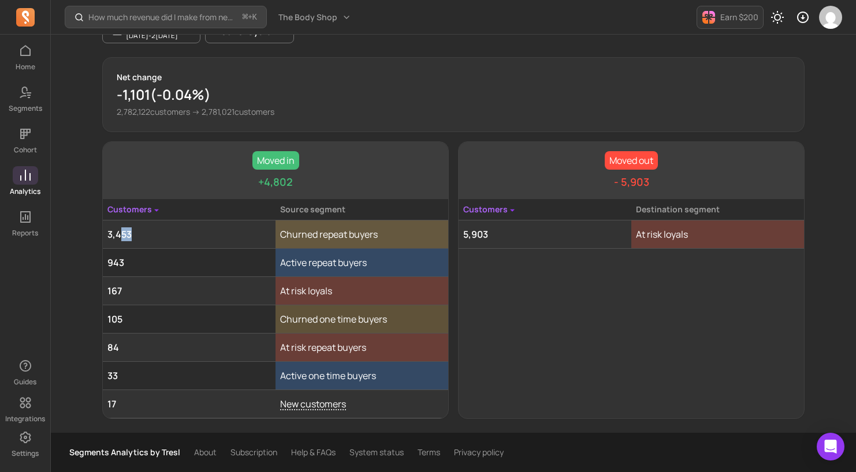
click at [154, 239] on td "3,453" at bounding box center [189, 235] width 173 height 28
click at [452, 412] on div "Moved in +4,802 Customers Source segment 3,453 Churned repeat buyers 943 Active…" at bounding box center [453, 280] width 702 height 278
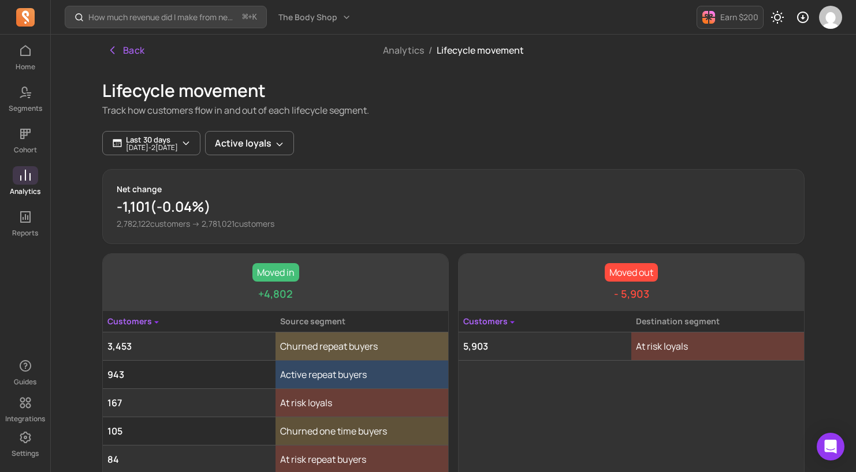
scroll to position [0, 0]
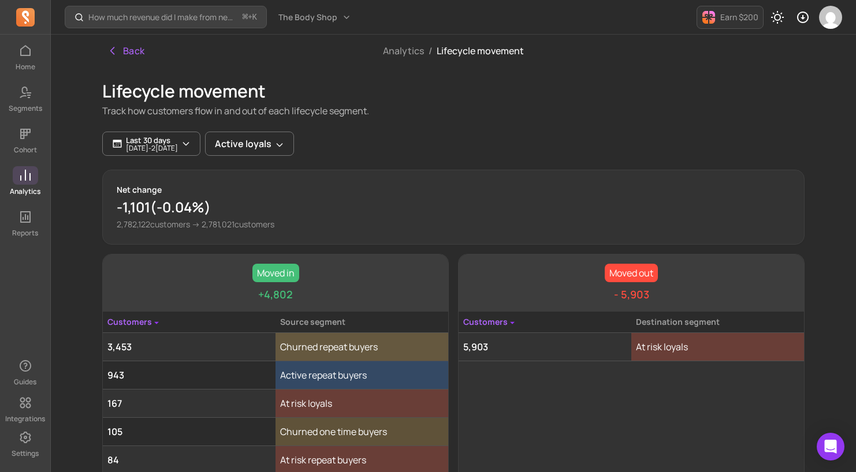
click at [24, 182] on icon at bounding box center [25, 176] width 14 height 14
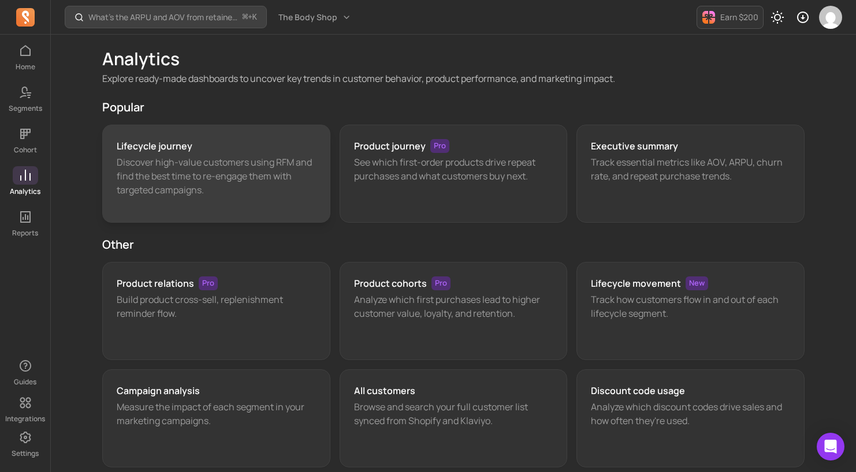
click at [278, 182] on p "Discover high-value customers using RFM and find the best time to re-engage the…" at bounding box center [216, 176] width 199 height 42
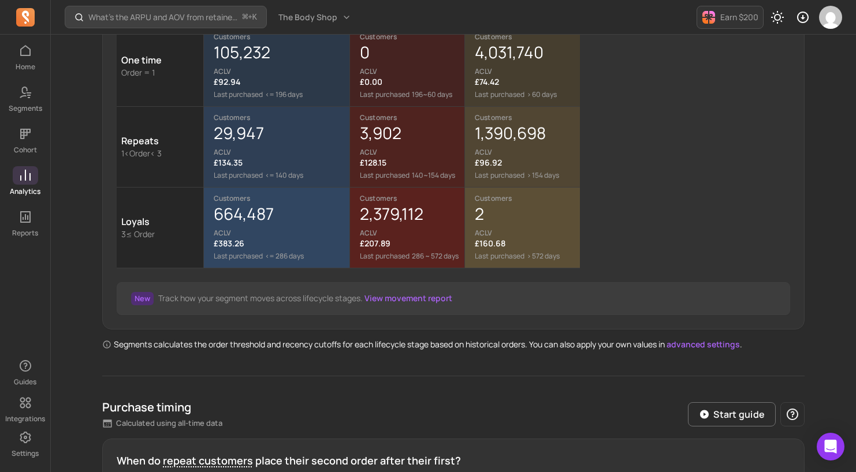
scroll to position [240, 0]
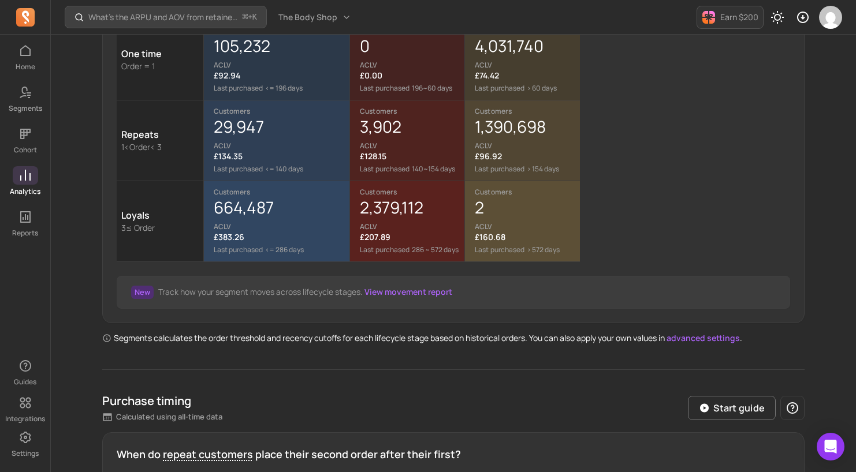
click at [705, 339] on link "advanced settings" at bounding box center [702, 338] width 73 height 11
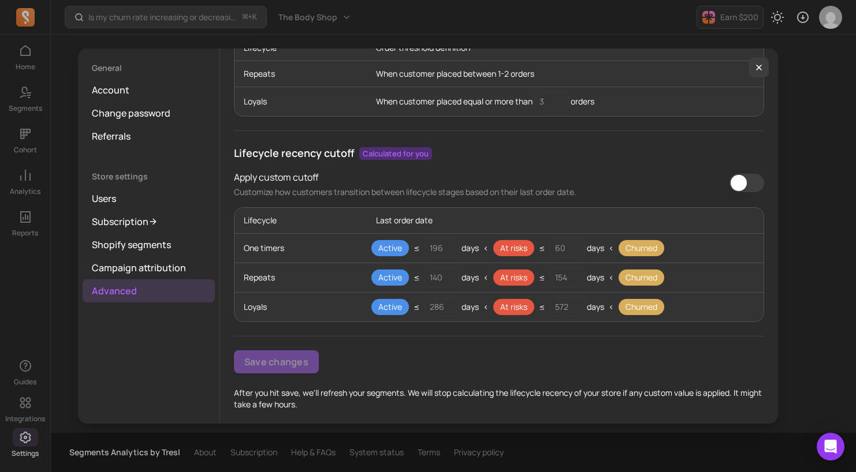
scroll to position [128, 0]
click at [755, 64] on icon "button" at bounding box center [758, 67] width 9 height 9
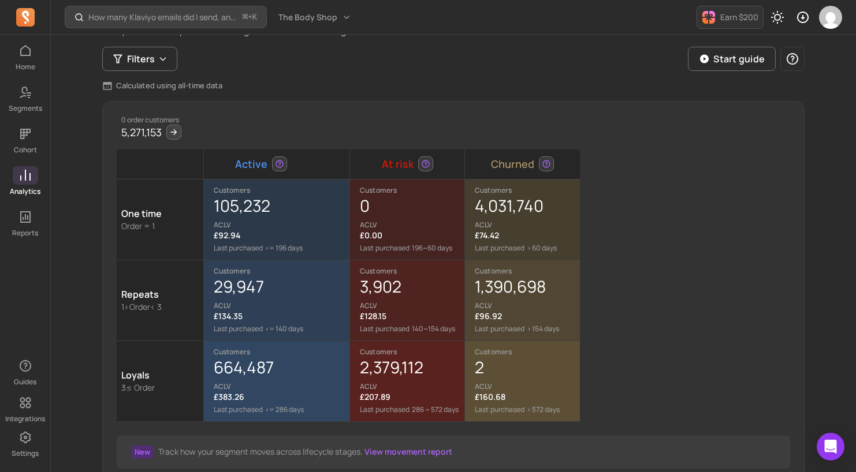
scroll to position [80, 0]
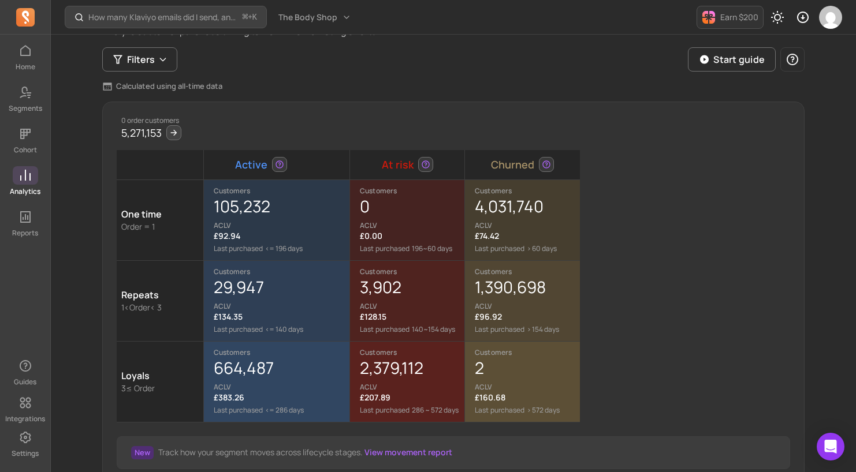
click at [25, 187] on p "Analytics" at bounding box center [25, 191] width 31 height 9
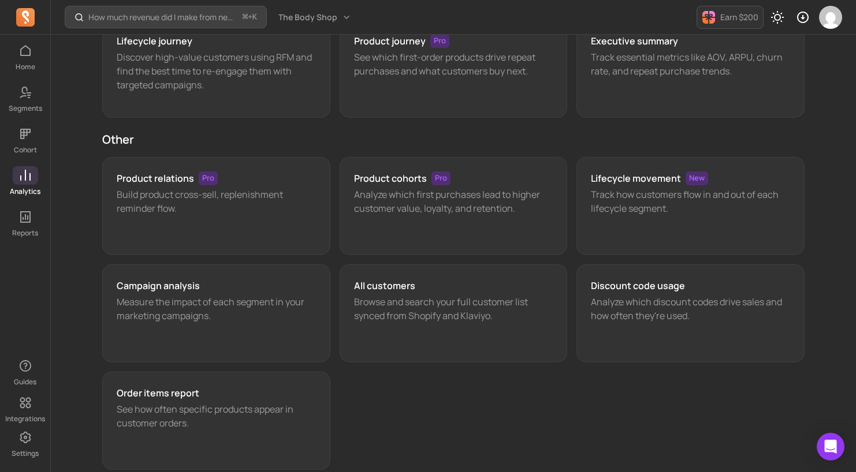
scroll to position [110, 0]
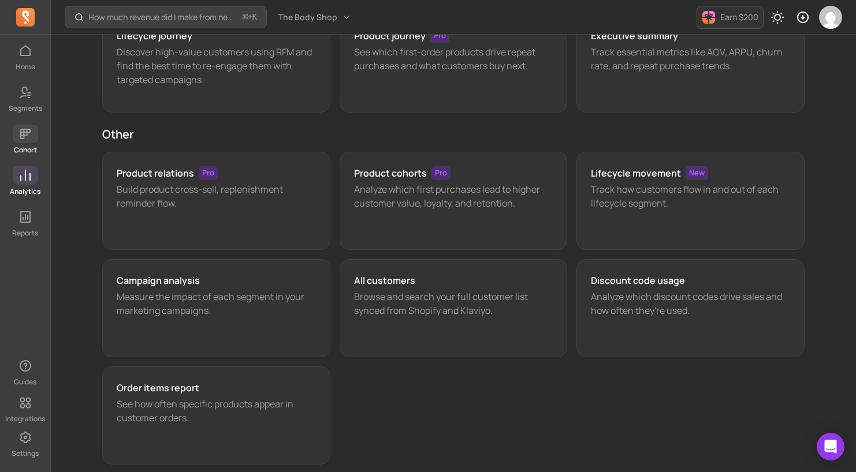
click at [35, 150] on p "Cohort" at bounding box center [25, 150] width 23 height 9
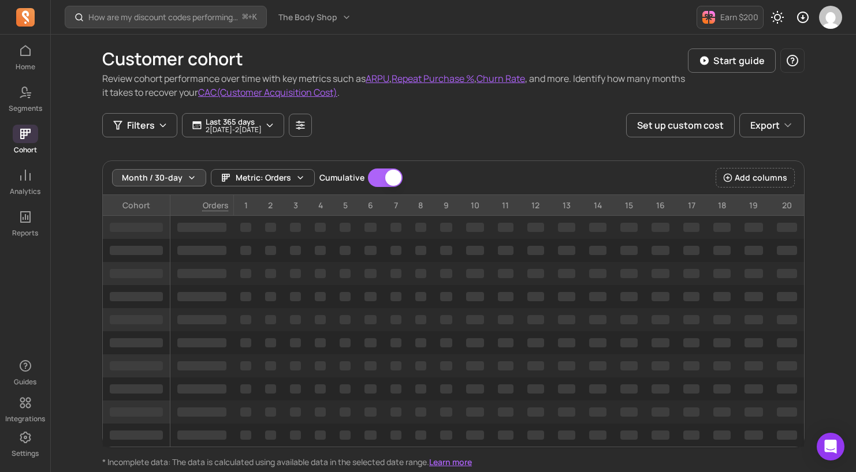
click at [196, 181] on button "Month / 30-day" at bounding box center [159, 177] width 94 height 17
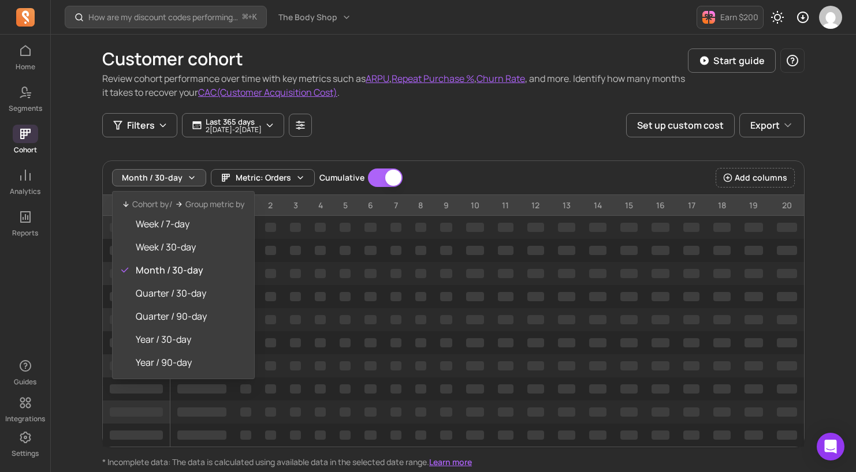
click at [250, 177] on div "Month / 30-day Metric: Orders Cumulative Cumulative" at bounding box center [257, 178] width 291 height 18
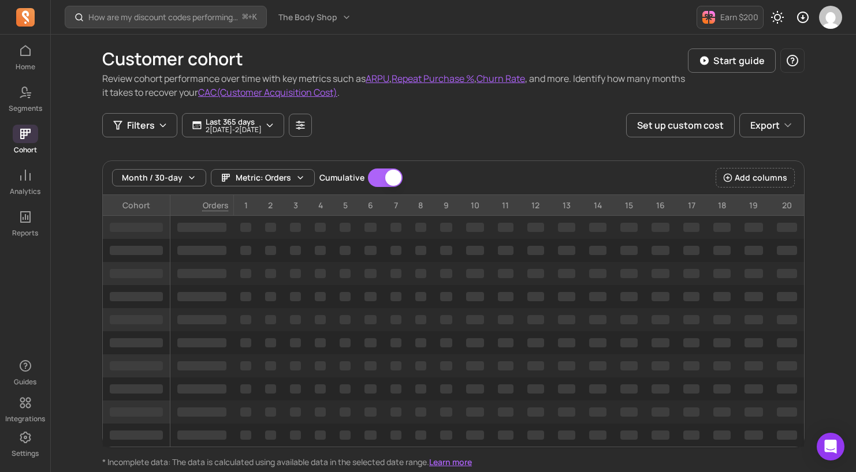
click at [250, 177] on span "Metric: Orders" at bounding box center [263, 178] width 55 height 12
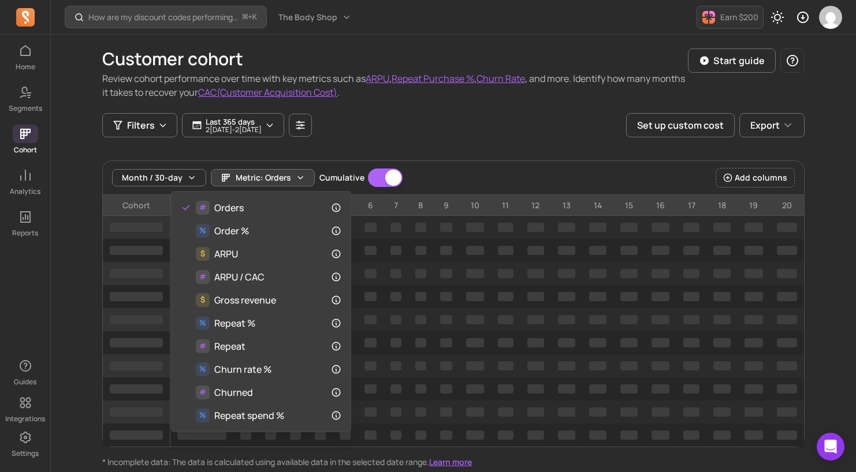
click at [419, 143] on div "Customer cohort Review cohort performance over time with key metrics such as AR…" at bounding box center [453, 252] width 702 height 434
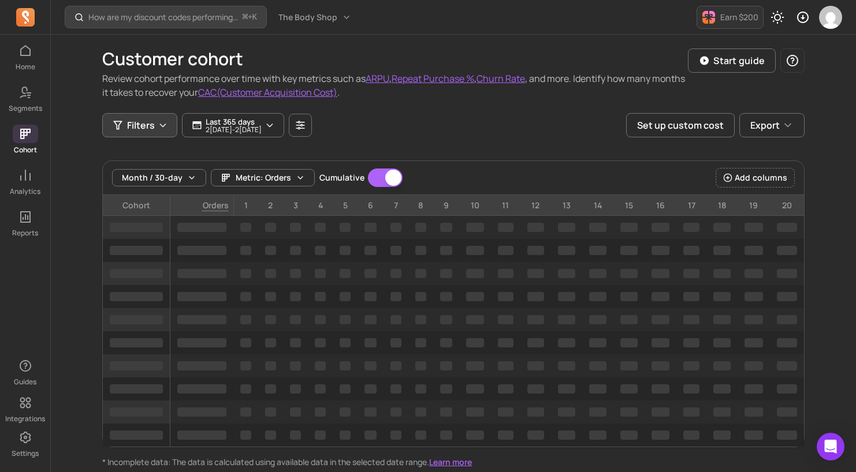
click at [159, 131] on button "Filters" at bounding box center [139, 125] width 75 height 24
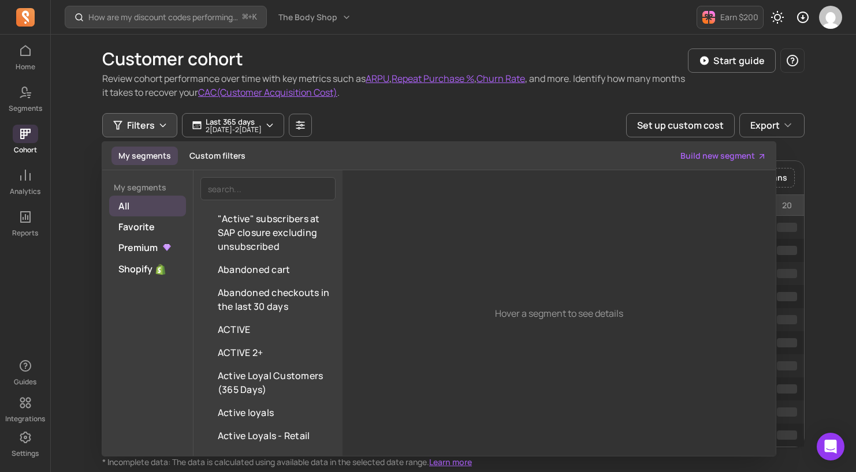
click at [392, 121] on div "Filters My segments Custom filters Build new segment My segments All Favorite P…" at bounding box center [453, 125] width 702 height 24
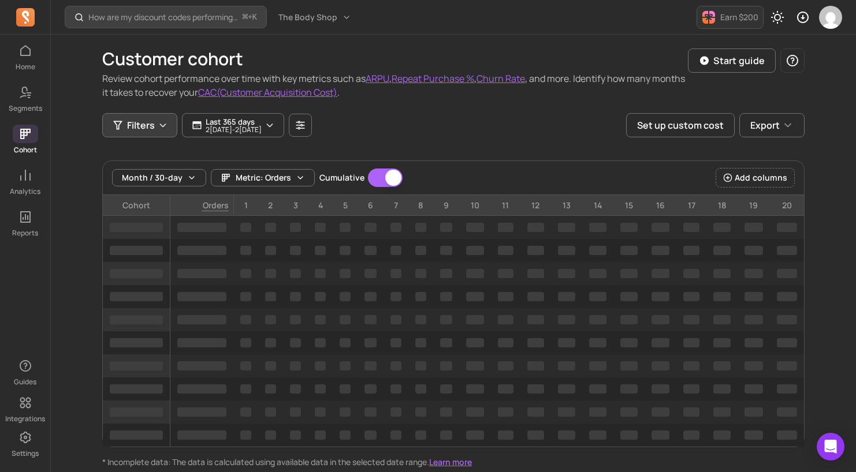
click at [155, 125] on button "Filters" at bounding box center [139, 125] width 75 height 24
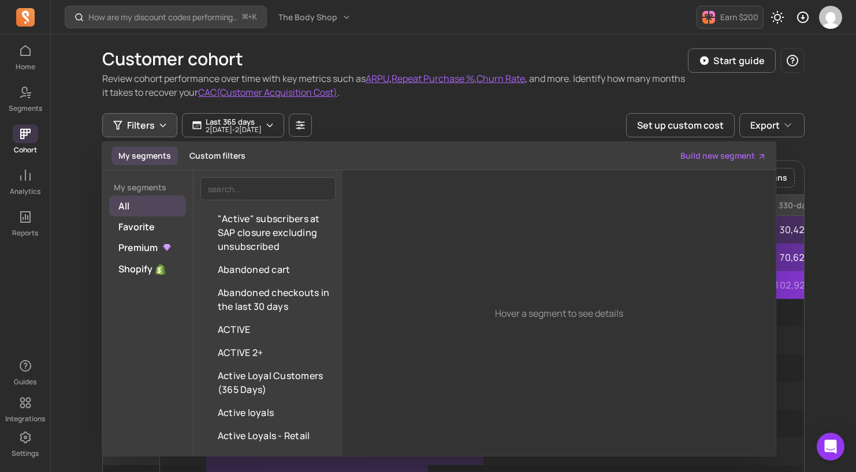
click at [386, 118] on div "Filters My segments Custom filters Build new segment My segments All Favorite P…" at bounding box center [453, 125] width 702 height 24
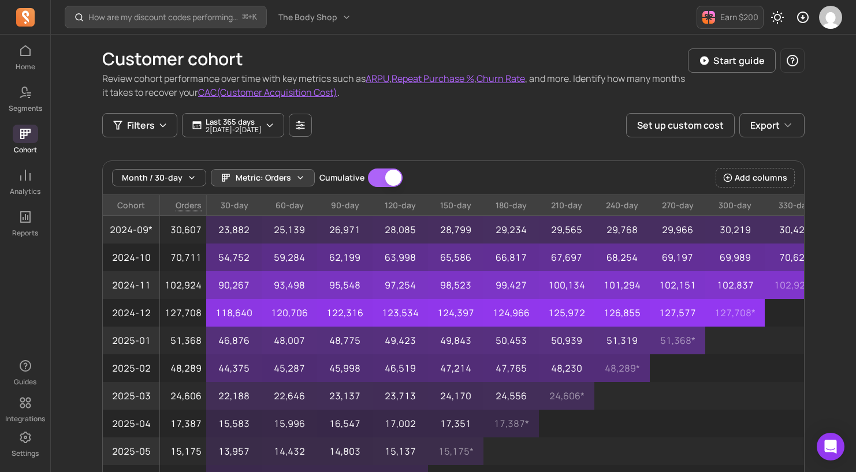
click at [286, 180] on span "Metric: Orders" at bounding box center [263, 178] width 55 height 12
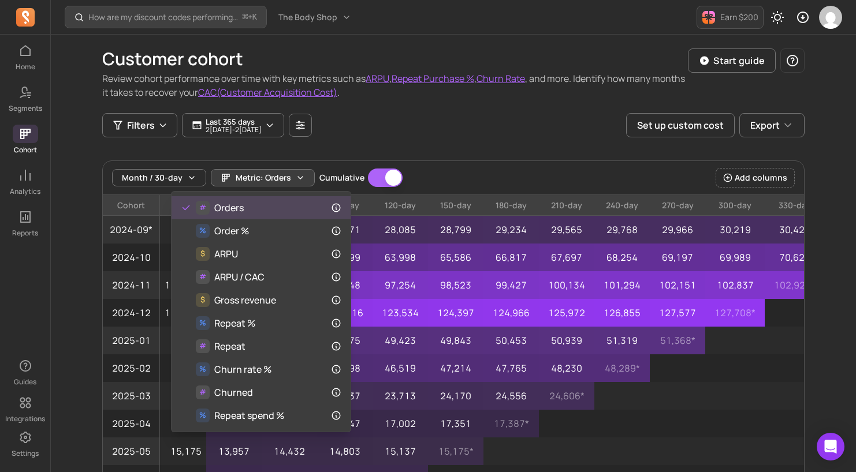
click at [539, 140] on div "Customer cohort Review cohort performance over time with key metrics such as AR…" at bounding box center [453, 316] width 702 height 563
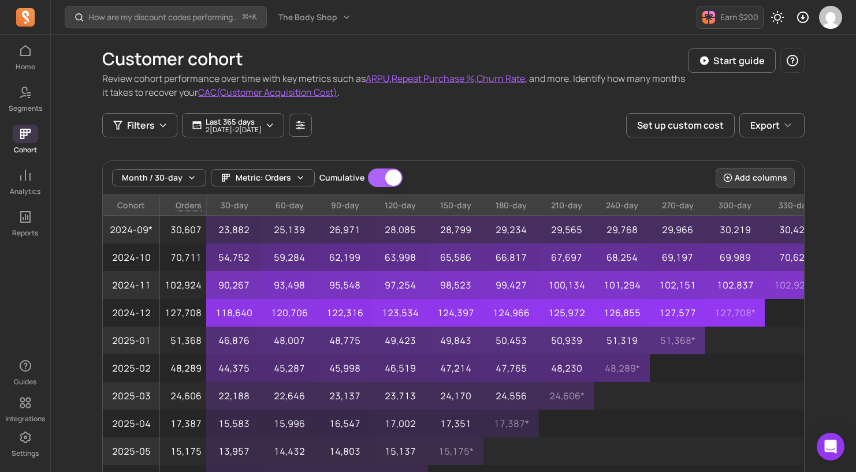
click at [743, 175] on span "Add columns" at bounding box center [761, 178] width 53 height 12
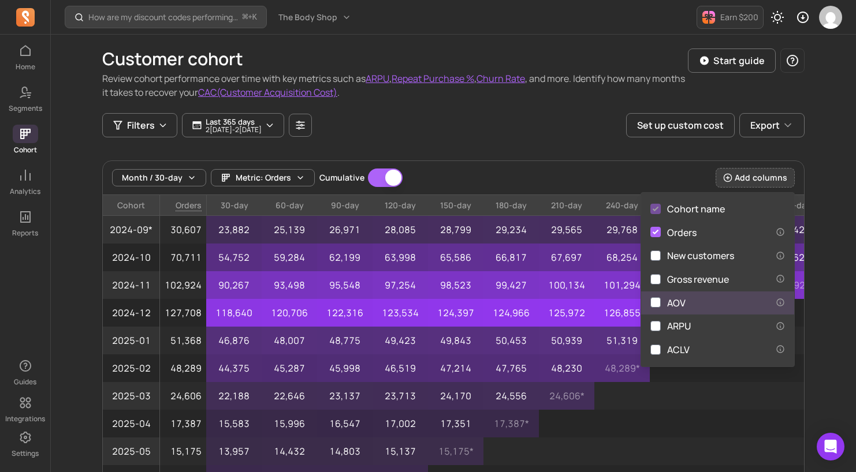
click at [673, 304] on div "AOV" at bounding box center [667, 303] width 35 height 14
click at [661, 304] on input "AOV" at bounding box center [655, 302] width 10 height 10
checkbox input "true"
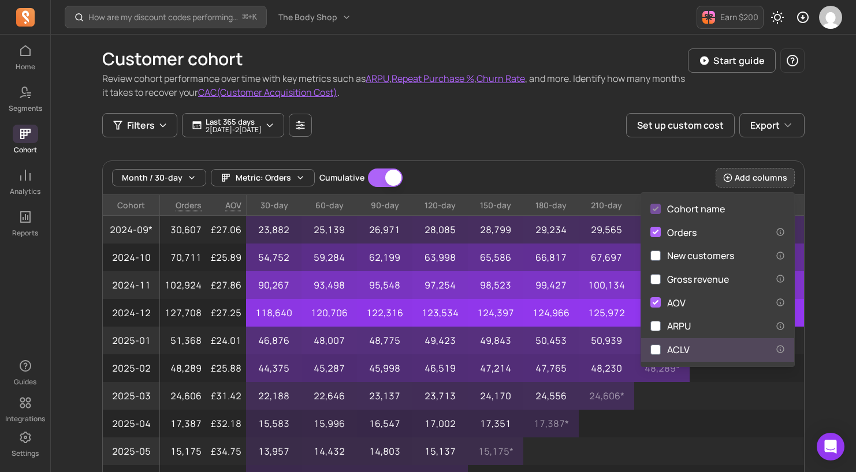
click at [674, 345] on div "ACLV" at bounding box center [669, 350] width 39 height 14
click at [661, 345] on input "ACLV" at bounding box center [655, 350] width 10 height 10
checkbox input "true"
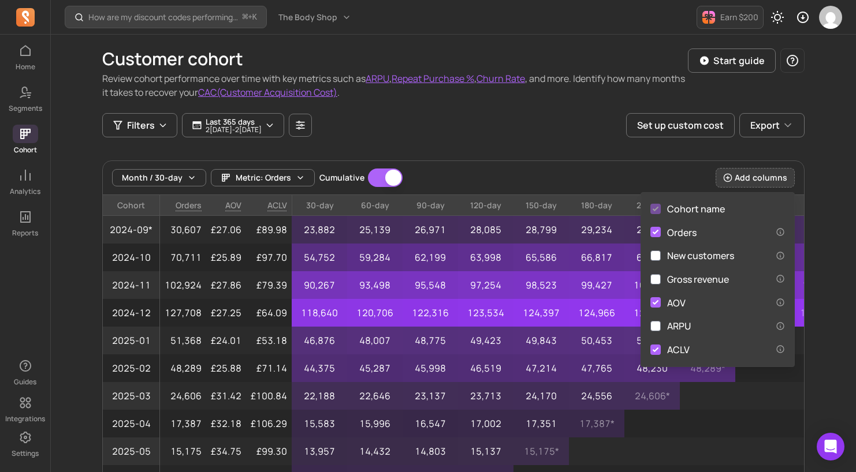
click at [538, 180] on div "Month / 30-day Metric: Orders Cumulative Cumulative Add columns" at bounding box center [453, 178] width 701 height 34
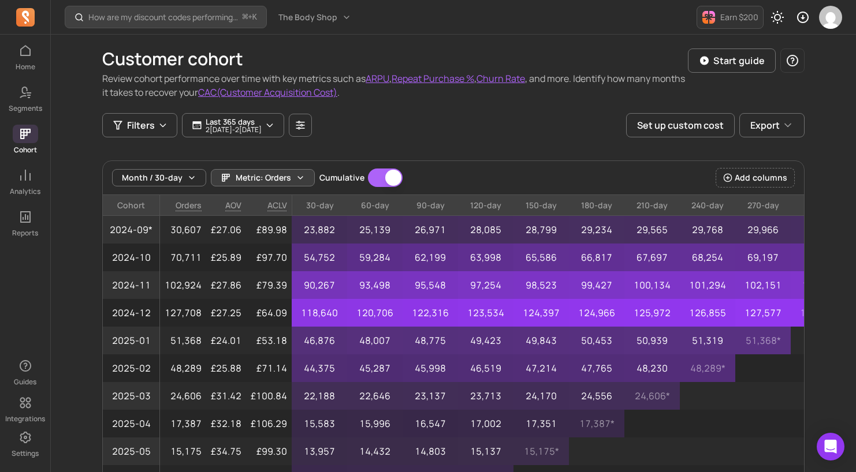
click at [295, 183] on button "Metric: Orders" at bounding box center [263, 177] width 104 height 17
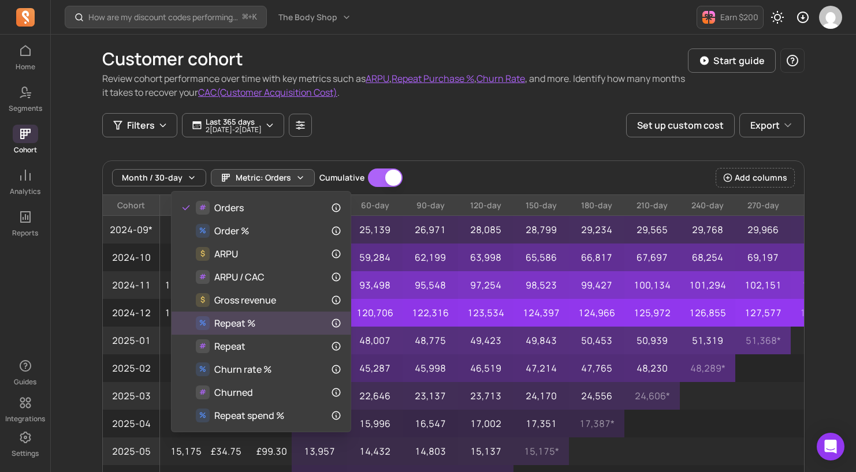
click at [257, 324] on div "% Repeat %" at bounding box center [261, 323] width 161 height 14
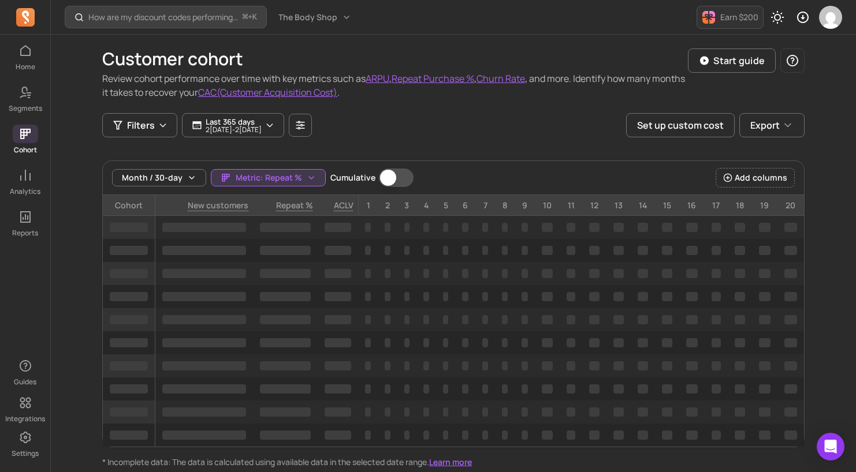
click at [393, 174] on button "Cumulative" at bounding box center [396, 178] width 35 height 18
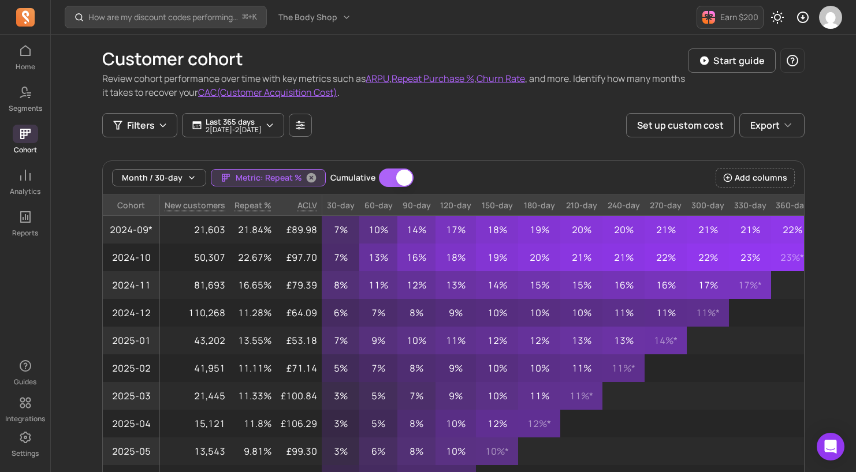
click at [289, 176] on span "Metric: Repeat %" at bounding box center [269, 178] width 66 height 12
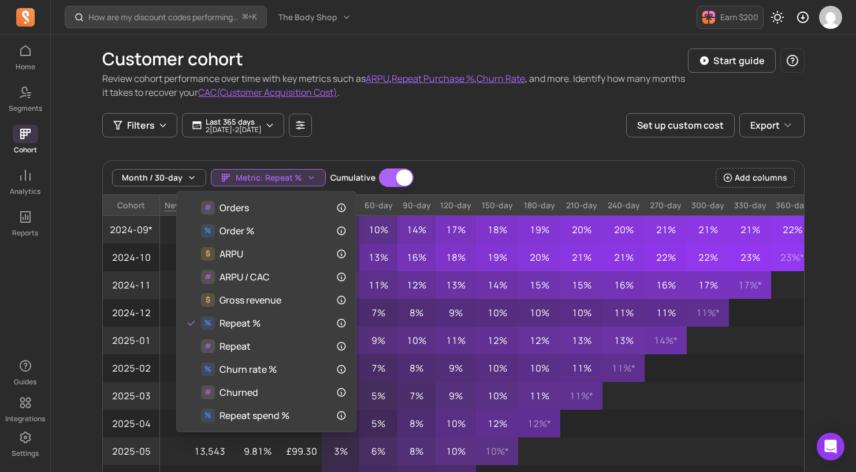
click at [645, 157] on div "Customer cohort Review cohort performance over time with key metrics such as AR…" at bounding box center [453, 316] width 702 height 563
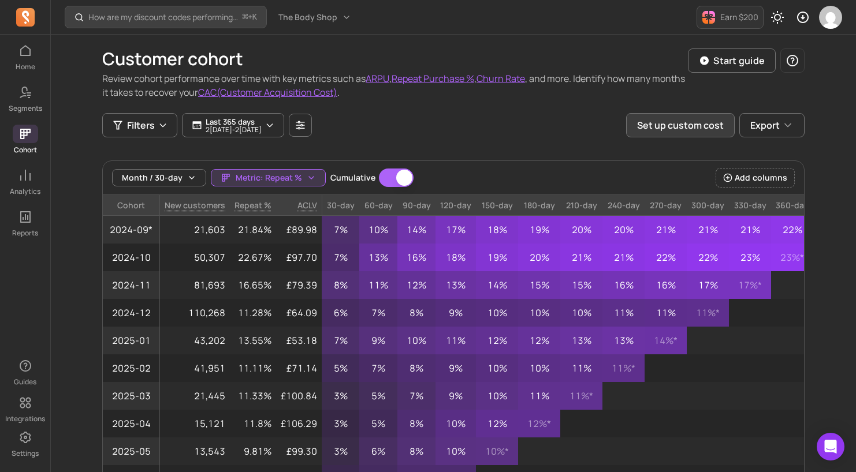
click at [671, 124] on button "Set up custom cost" at bounding box center [680, 125] width 109 height 24
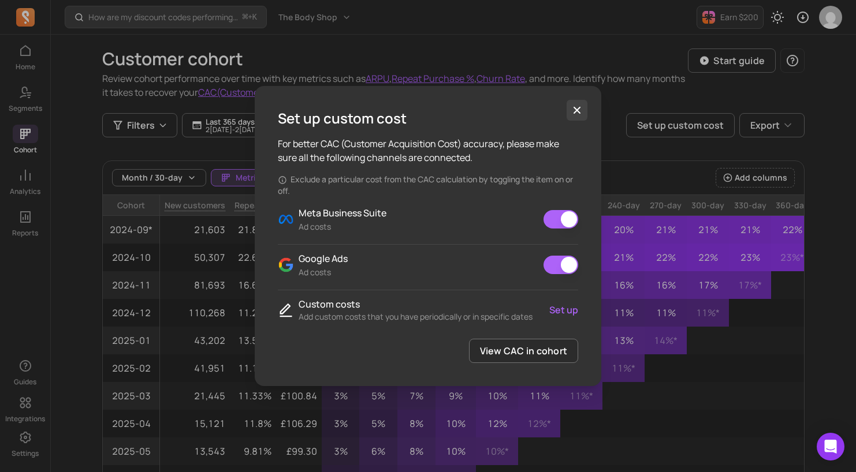
click at [574, 111] on icon "button" at bounding box center [577, 111] width 12 height 12
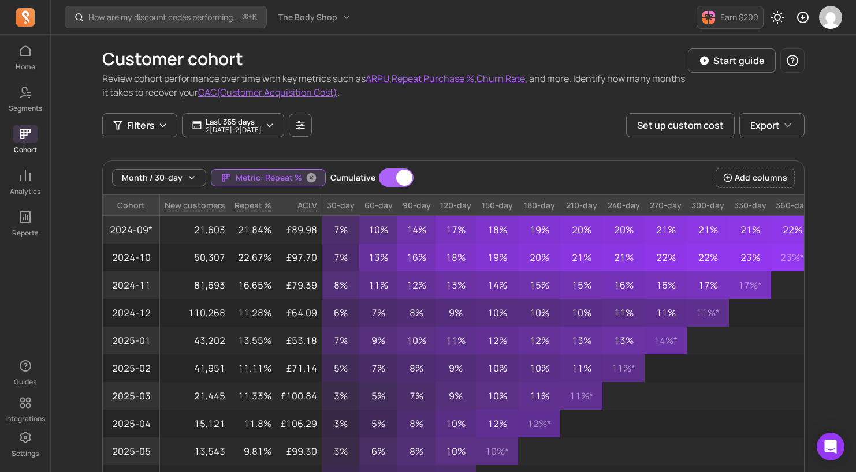
click at [264, 180] on span "Metric: Repeat %" at bounding box center [269, 178] width 66 height 12
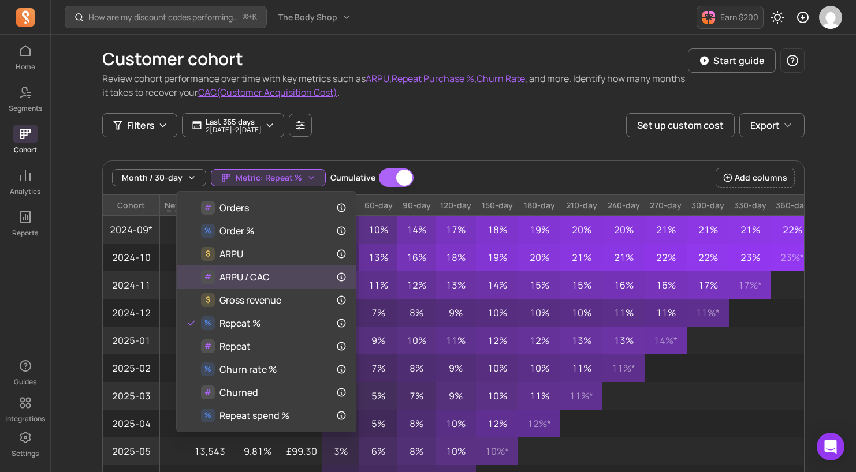
click at [255, 270] on span "ARPU / CAC" at bounding box center [244, 277] width 50 height 14
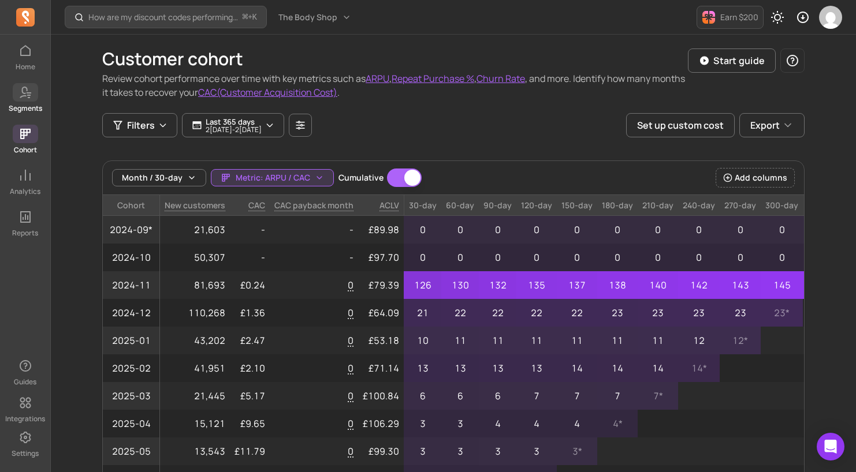
click at [18, 111] on p "Segments" at bounding box center [25, 108] width 33 height 9
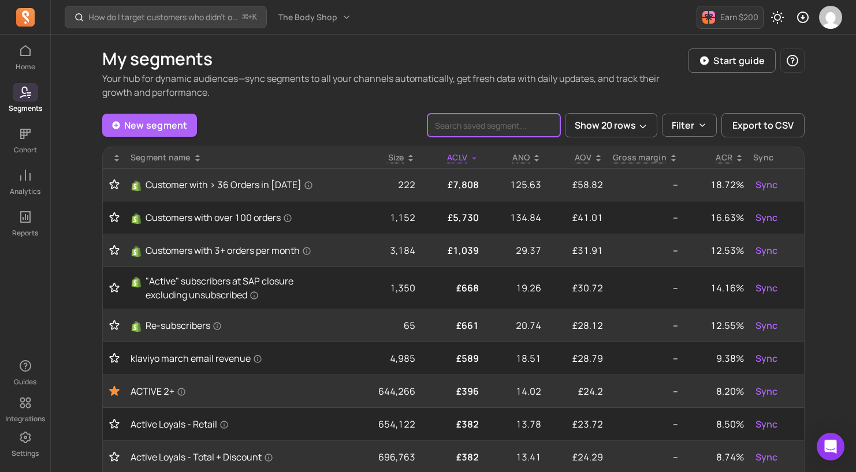
click at [475, 123] on input "search" at bounding box center [493, 125] width 133 height 23
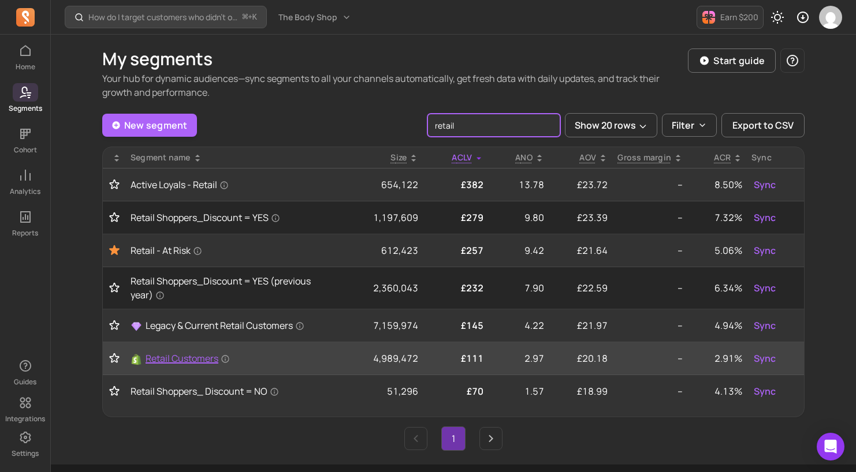
type input "retail"
click at [189, 357] on span "Retail Customers" at bounding box center [188, 359] width 84 height 14
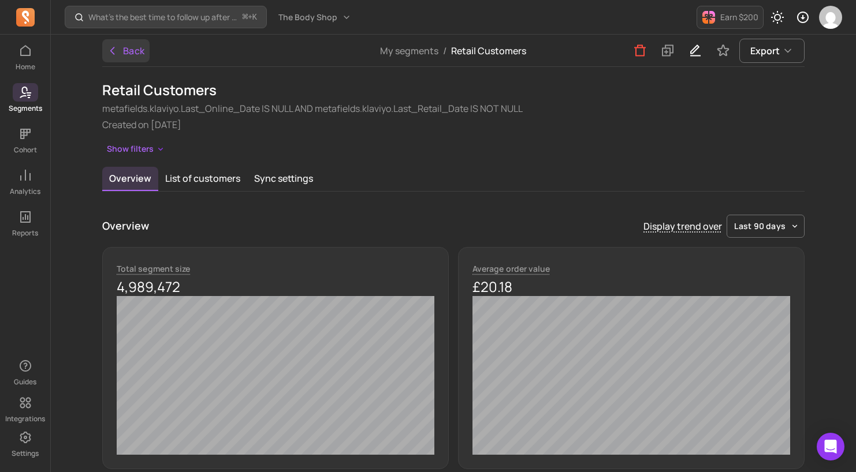
click at [131, 51] on button "Back" at bounding box center [125, 50] width 47 height 23
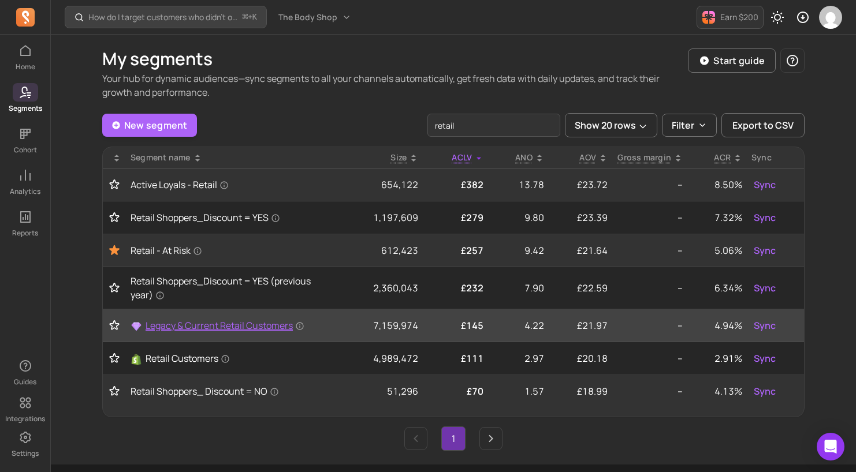
click at [222, 327] on span "Legacy & Current Retail Customers" at bounding box center [225, 326] width 159 height 14
